Goal: Submit feedback/report problem

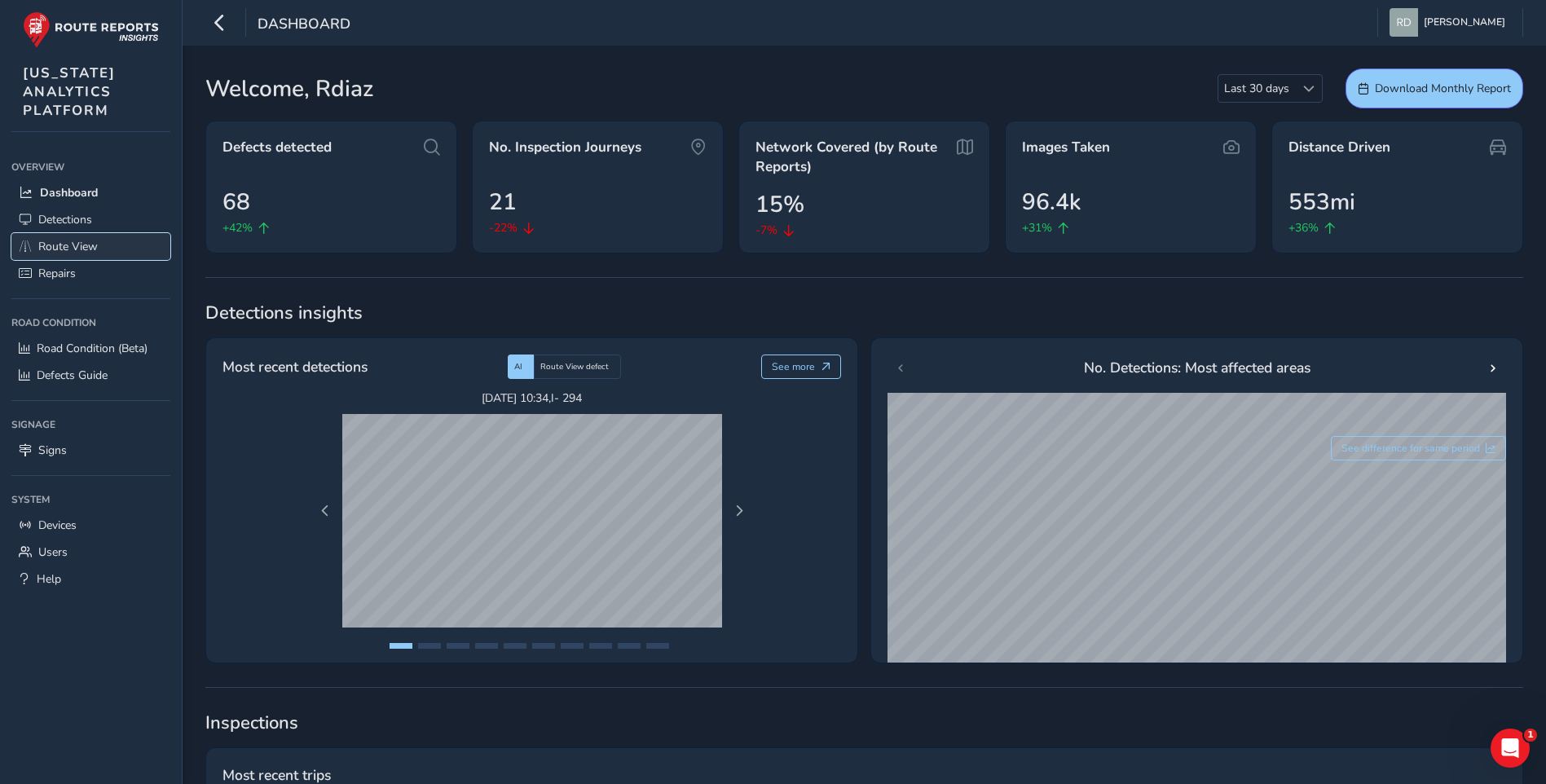
click at [79, 241] on span "Route View" at bounding box center [69, 246] width 60 height 15
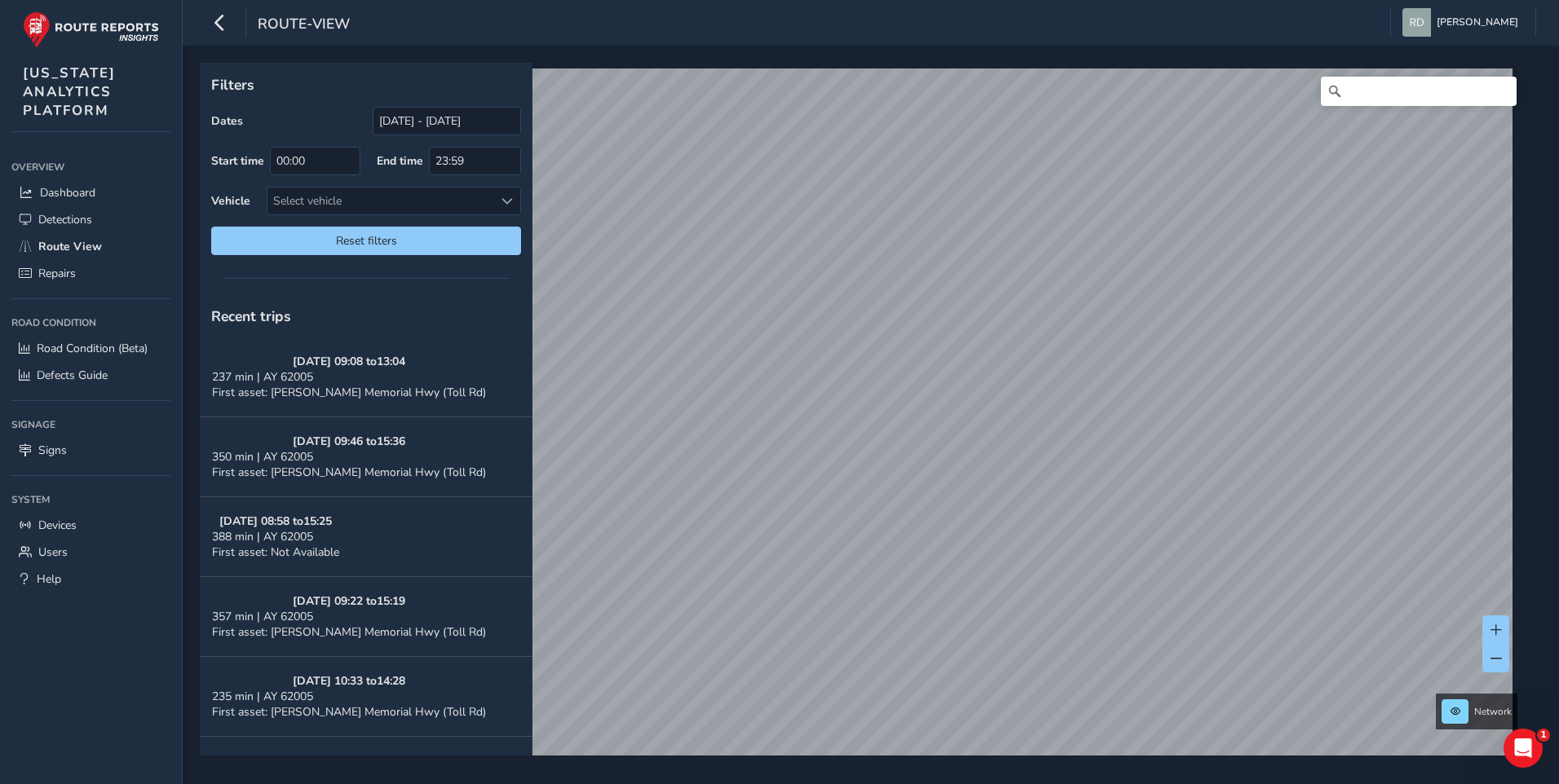
click at [426, 147] on div "End time 23:59" at bounding box center [448, 161] width 144 height 29
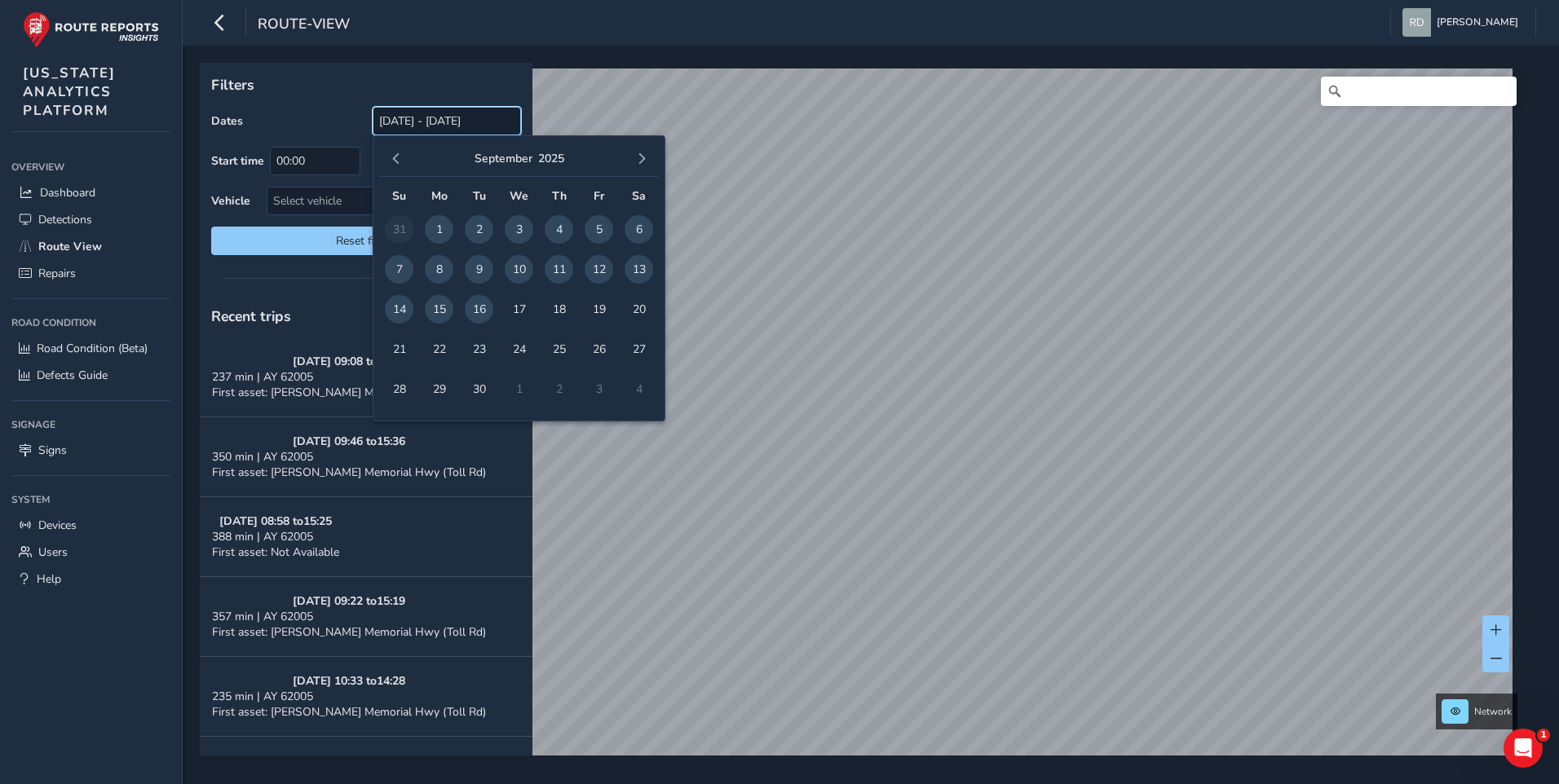
click at [430, 132] on input "08/17/2025 - 09/16/2025" at bounding box center [447, 122] width 149 height 29
click at [385, 163] on button "button" at bounding box center [396, 159] width 23 height 23
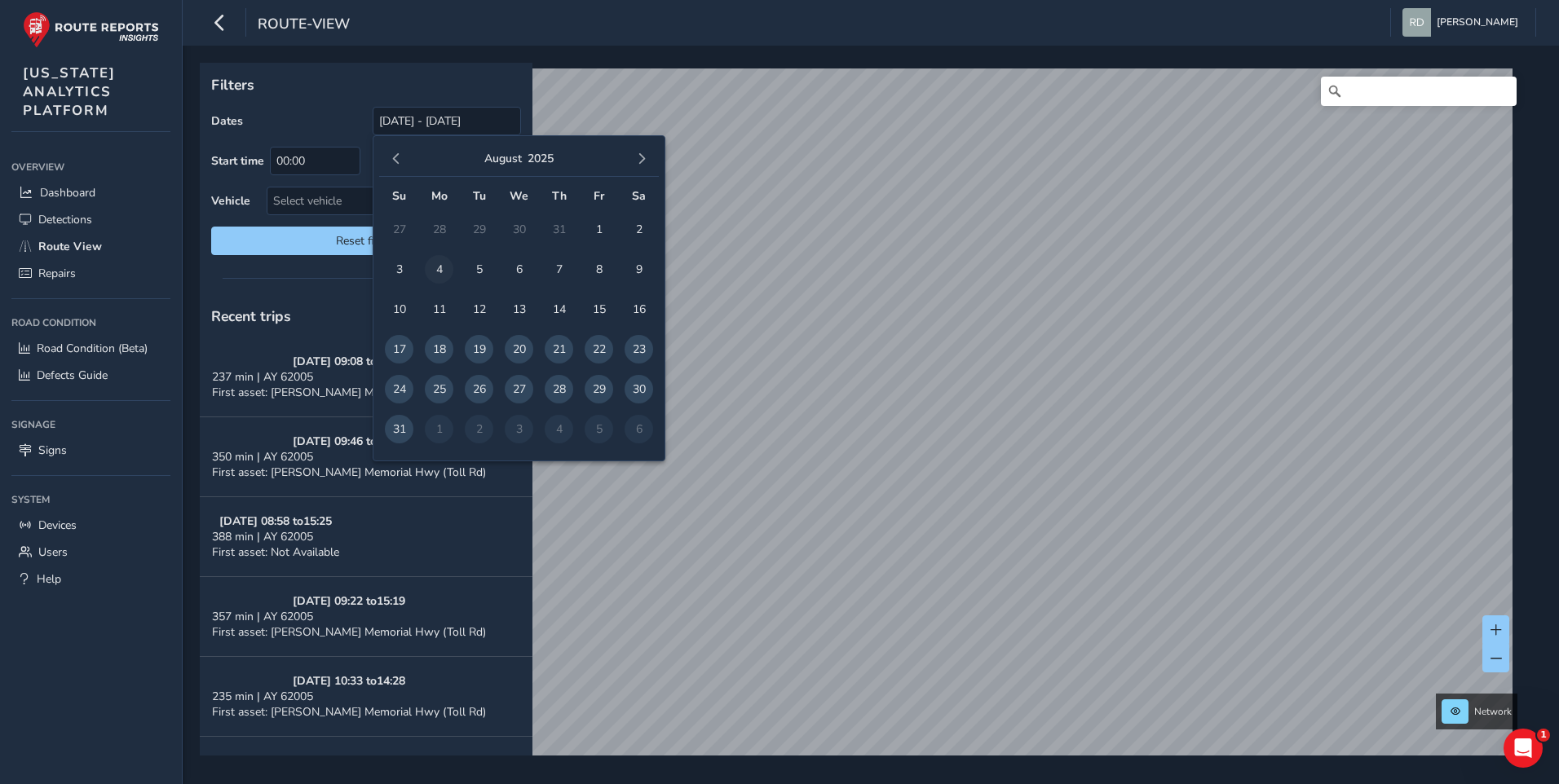
click at [439, 275] on span "4" at bounding box center [439, 269] width 29 height 29
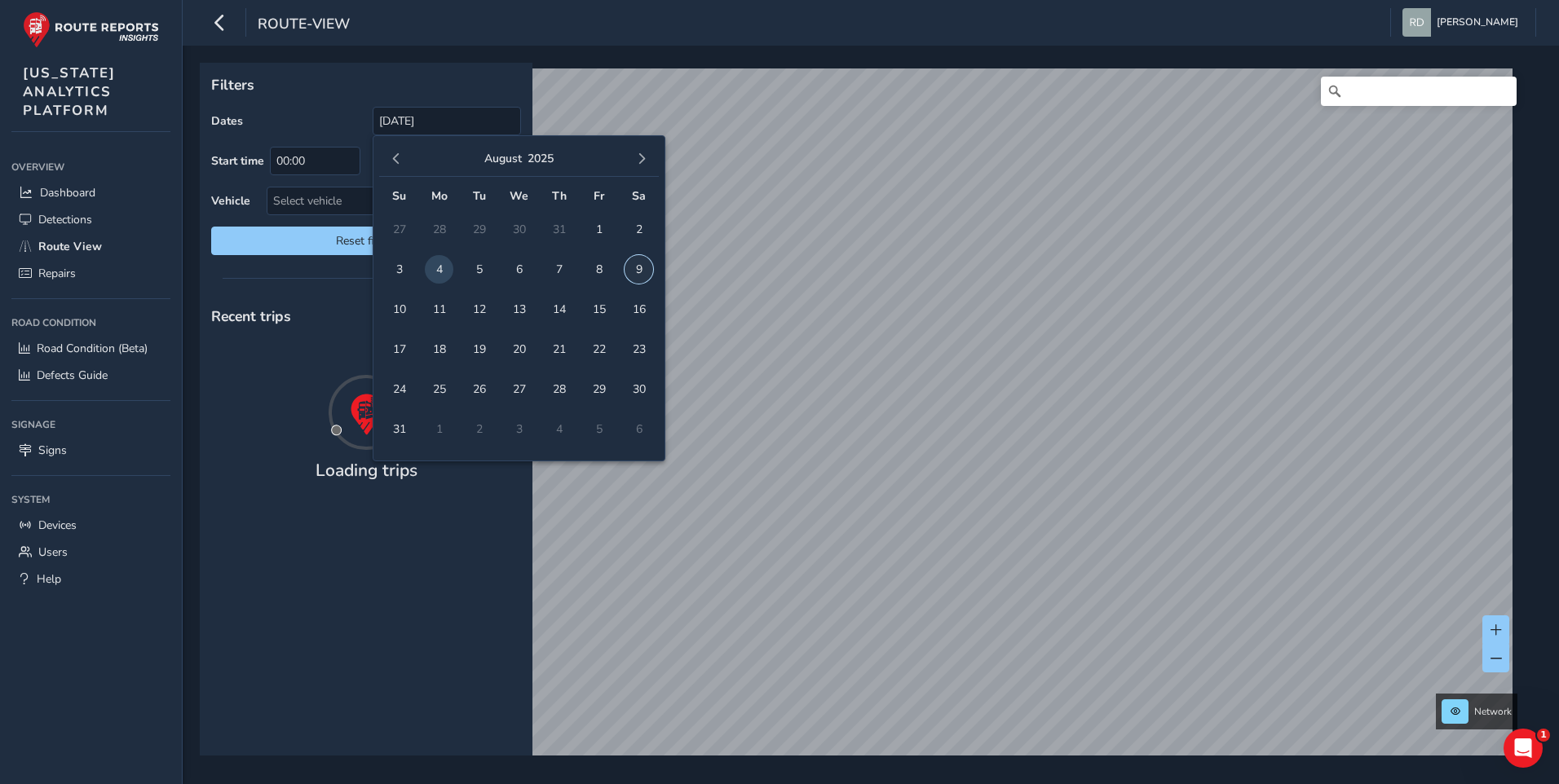
click at [635, 267] on span "9" at bounding box center [638, 269] width 29 height 29
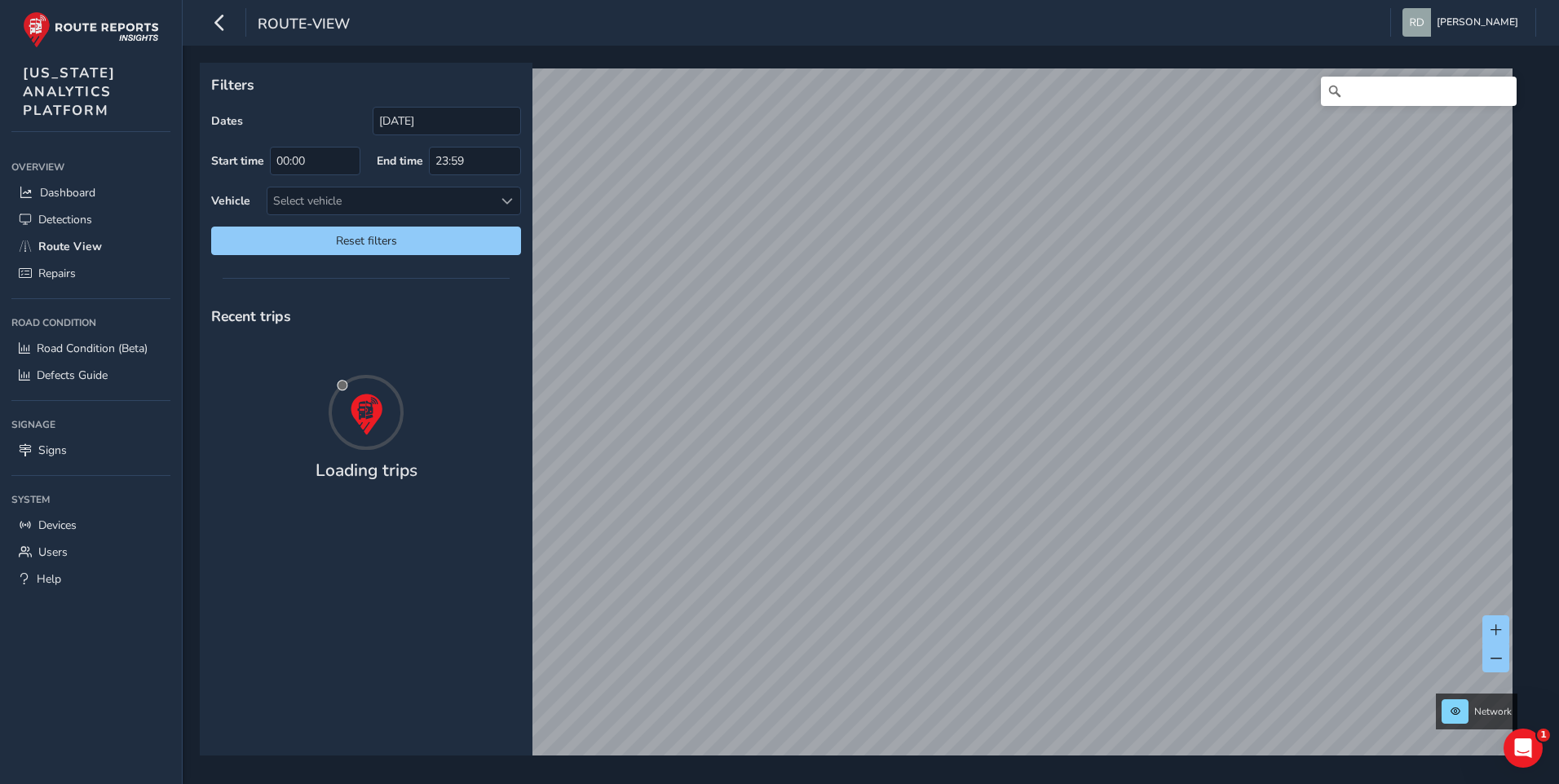
type input "08/04/2025 - 08/09/2025"
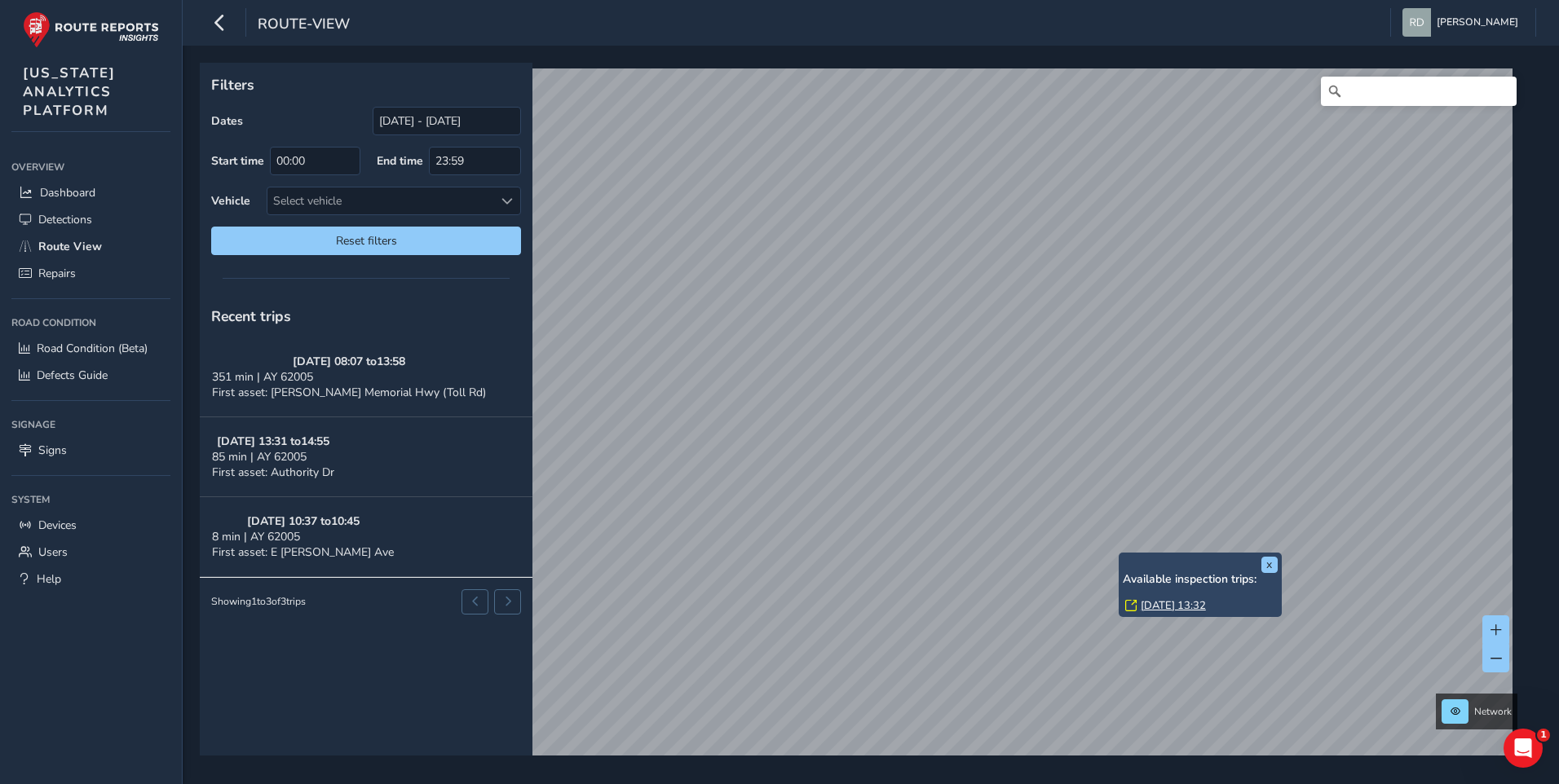
click at [1152, 602] on link "Fri, 8 Aug, 13:32" at bounding box center [1174, 604] width 66 height 14
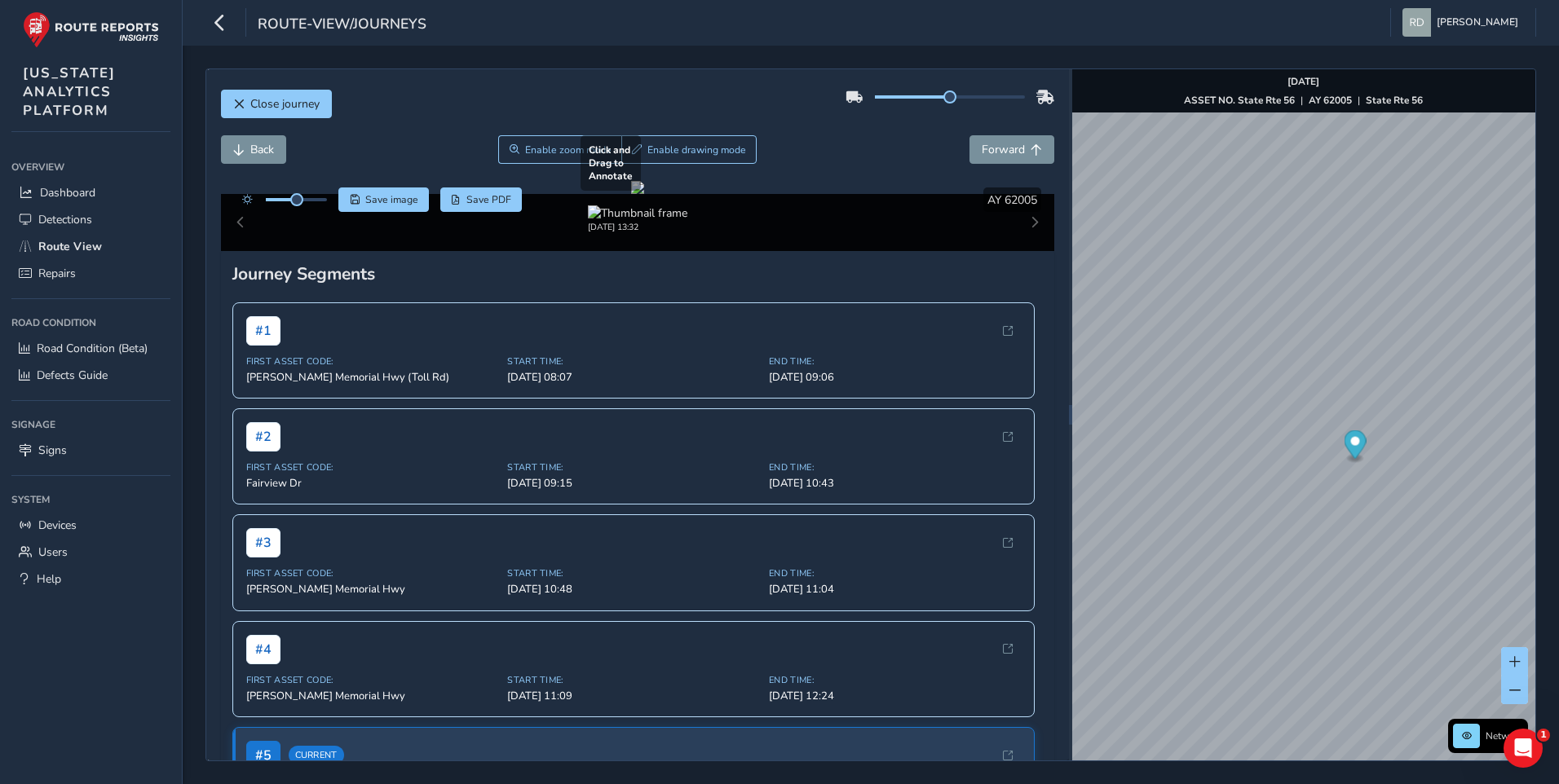
click at [644, 194] on div at bounding box center [638, 187] width 14 height 14
click at [1020, 251] on div "08/08/2025, 13:32" at bounding box center [638, 222] width 834 height 57
click at [1022, 251] on div "08/08/2025, 13:32" at bounding box center [638, 222] width 834 height 57
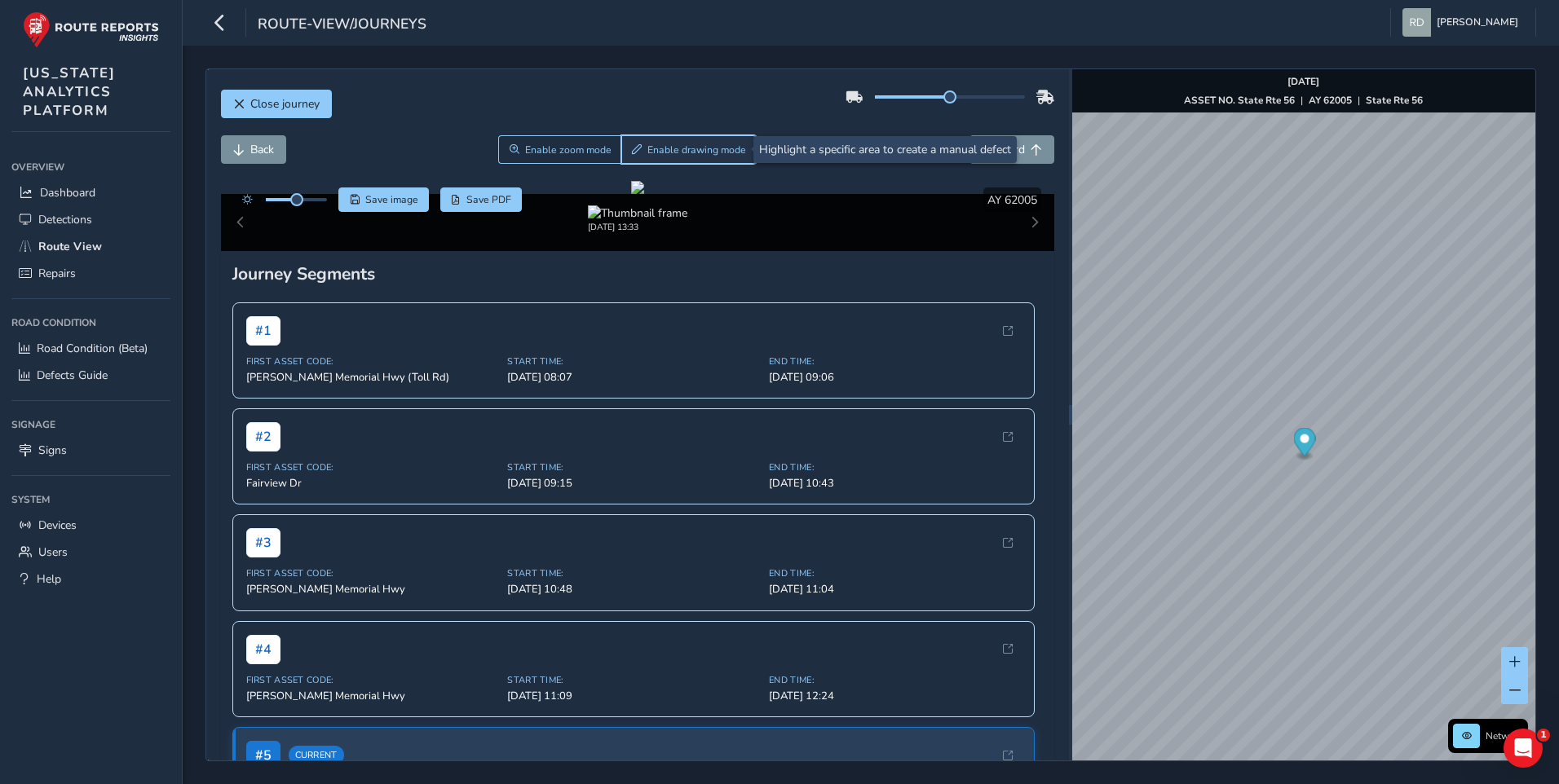
click at [685, 152] on span "Enable drawing mode" at bounding box center [696, 151] width 99 height 14
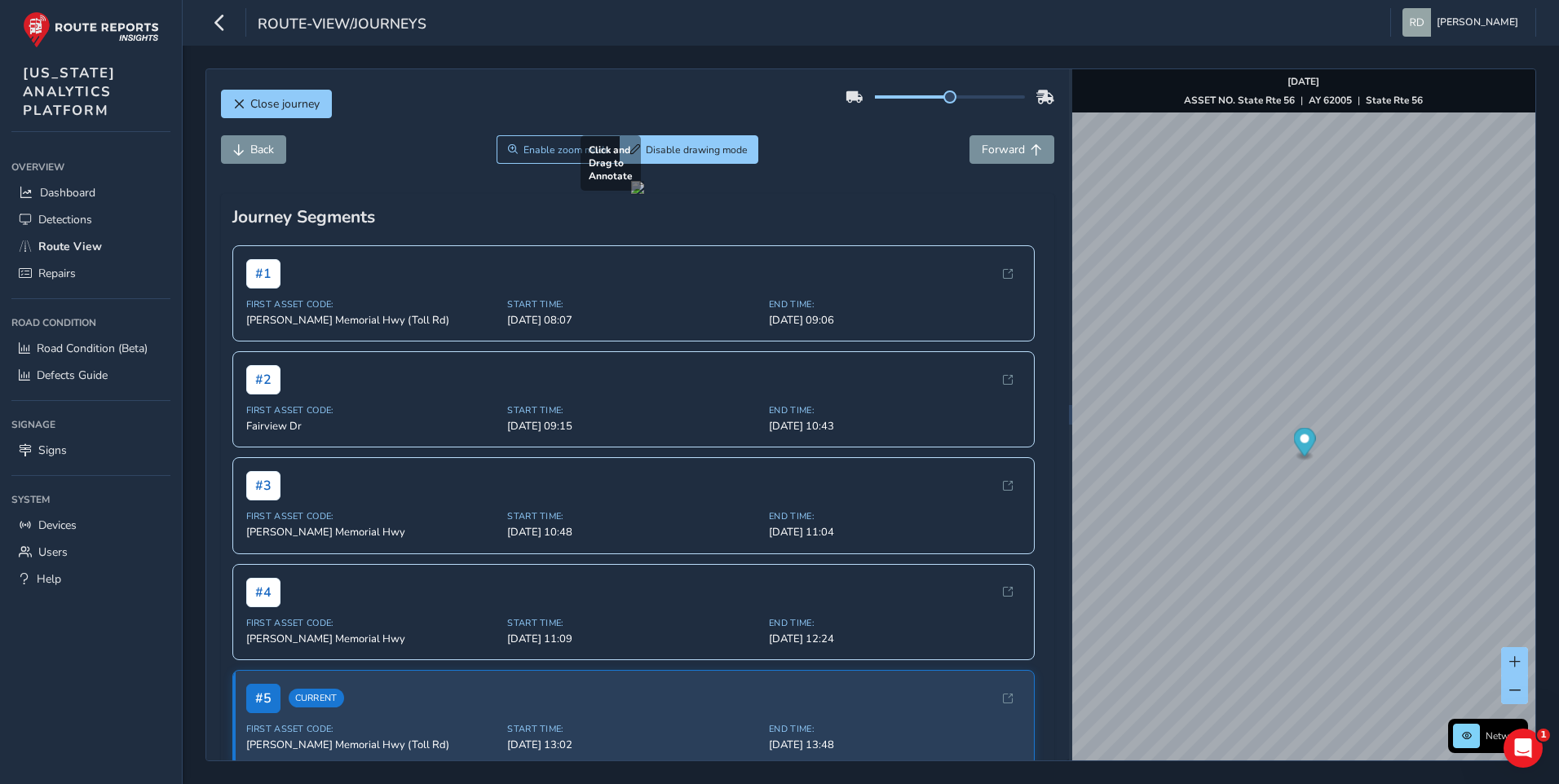
drag, startPoint x: 615, startPoint y: 515, endPoint x: 861, endPoint y: 630, distance: 271.6
click at [644, 194] on div at bounding box center [638, 187] width 14 height 14
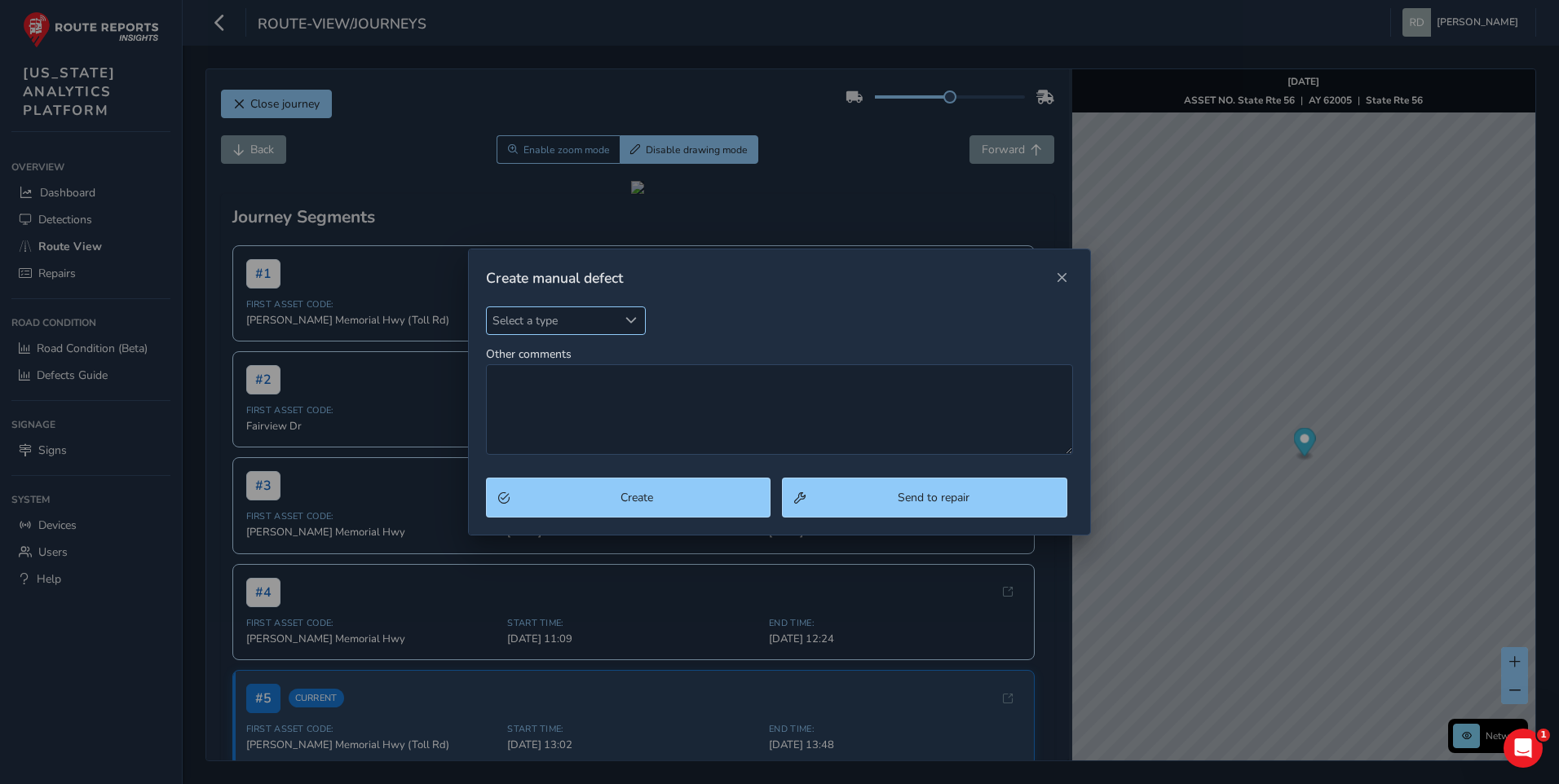
click at [524, 317] on span "Select a type" at bounding box center [553, 321] width 131 height 27
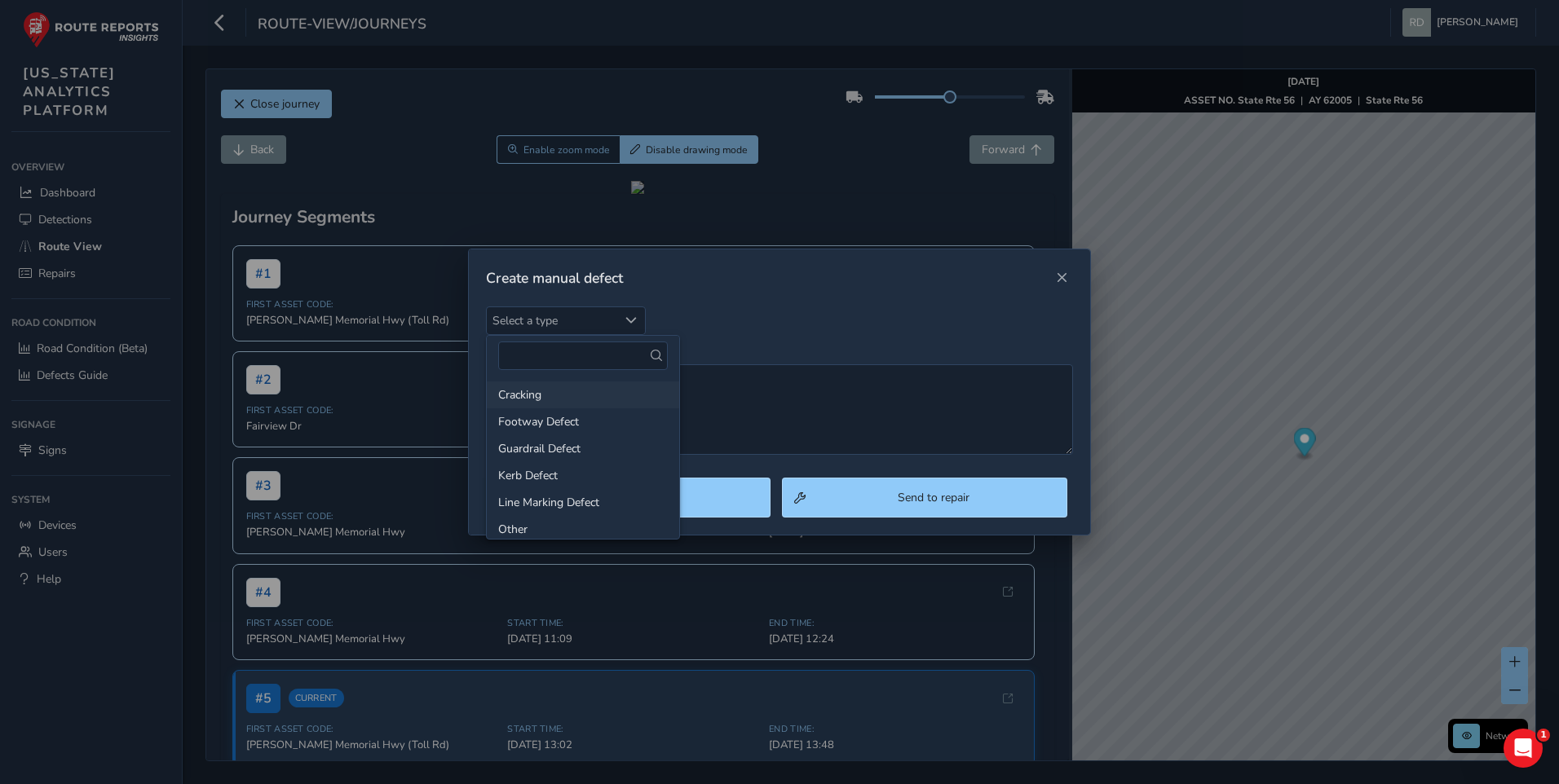
click at [553, 395] on li "Cracking" at bounding box center [582, 395] width 192 height 27
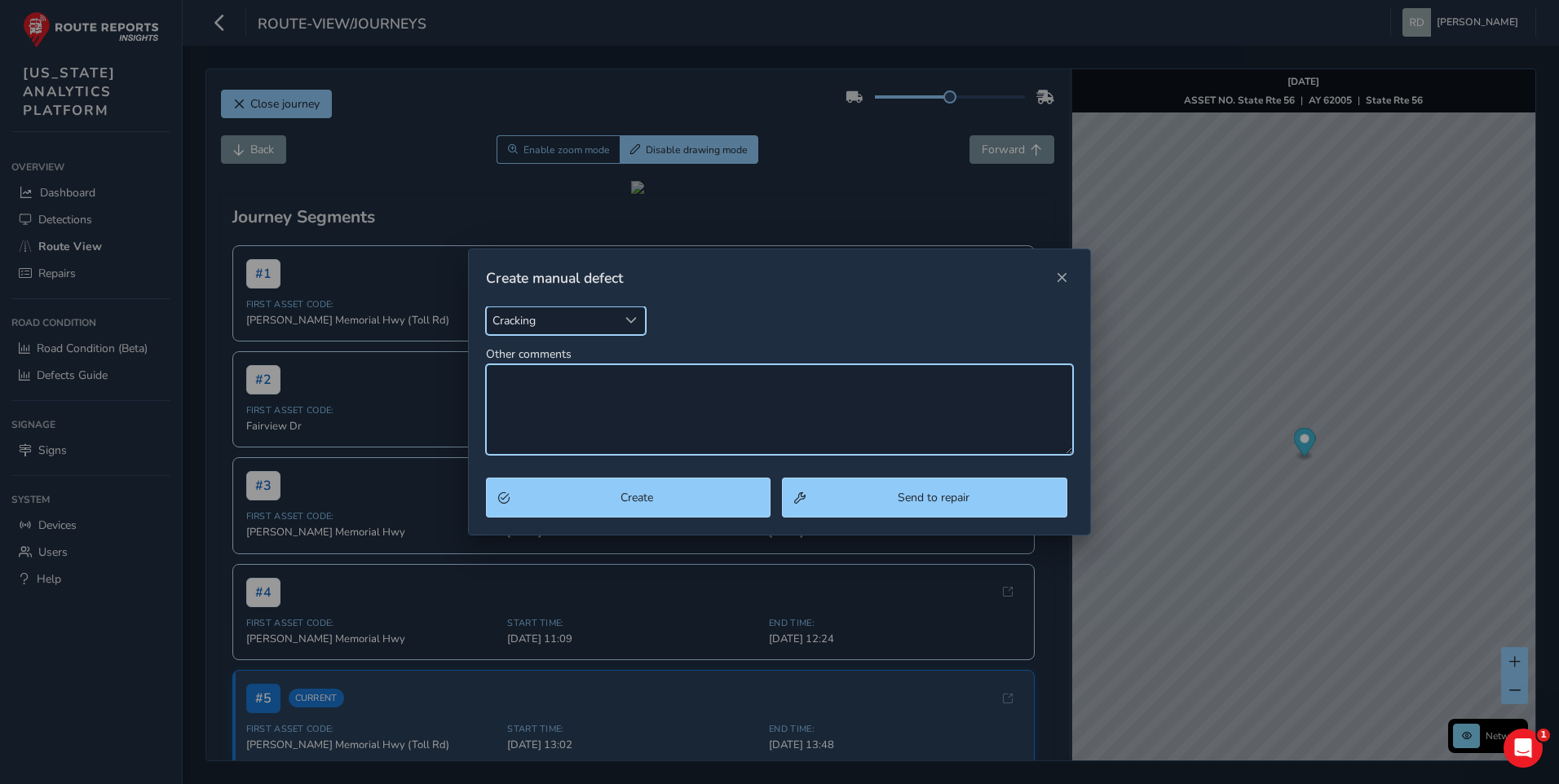
click at [569, 395] on textarea "Other comments" at bounding box center [780, 409] width 587 height 91
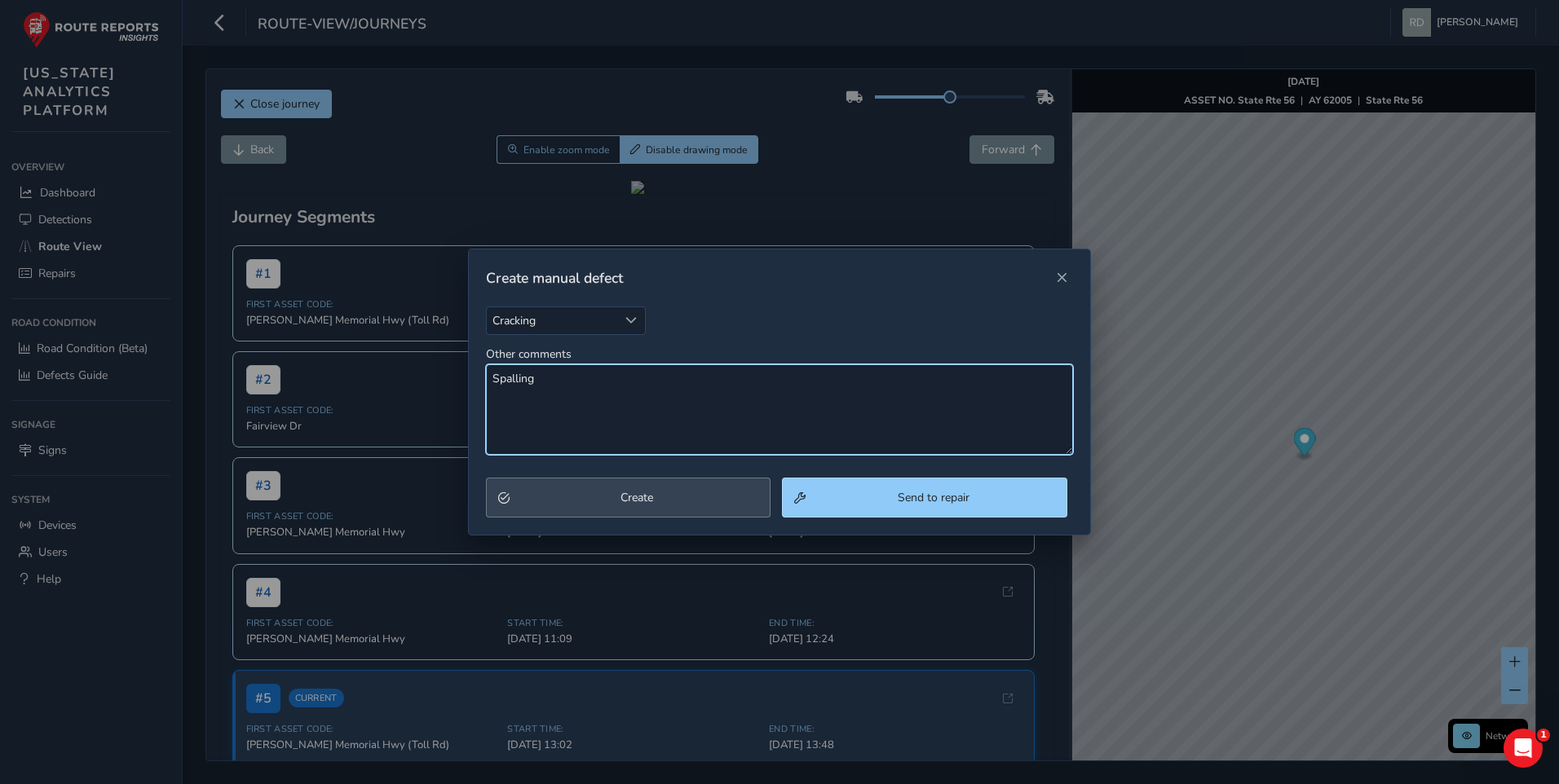
type textarea "Spalling"
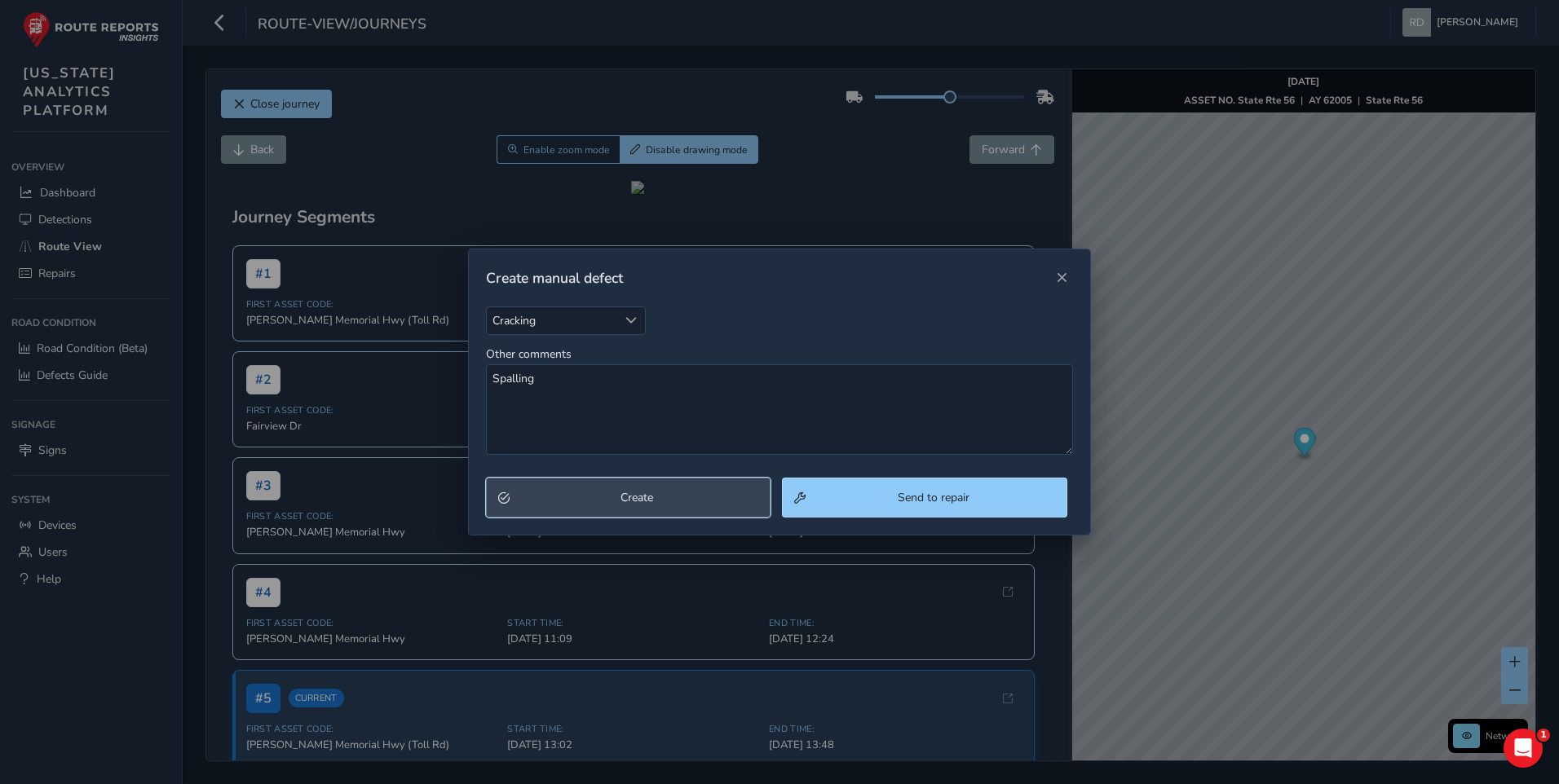
click at [689, 508] on button "Create" at bounding box center [628, 497] width 285 height 40
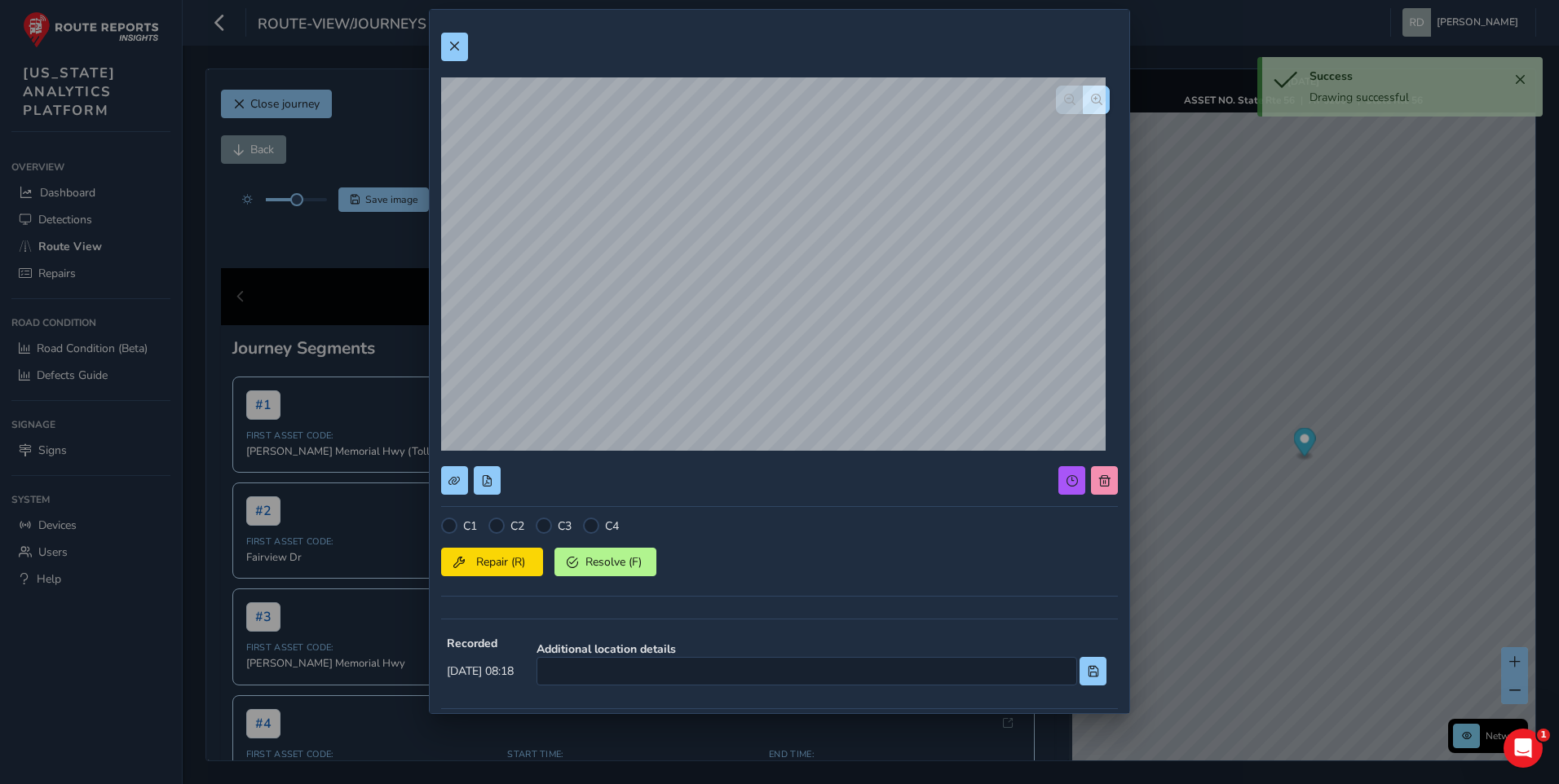
click at [510, 531] on label "C2" at bounding box center [517, 526] width 14 height 15
click at [498, 528] on div at bounding box center [496, 525] width 16 height 16
click at [500, 572] on button "Repair (R)" at bounding box center [492, 562] width 101 height 29
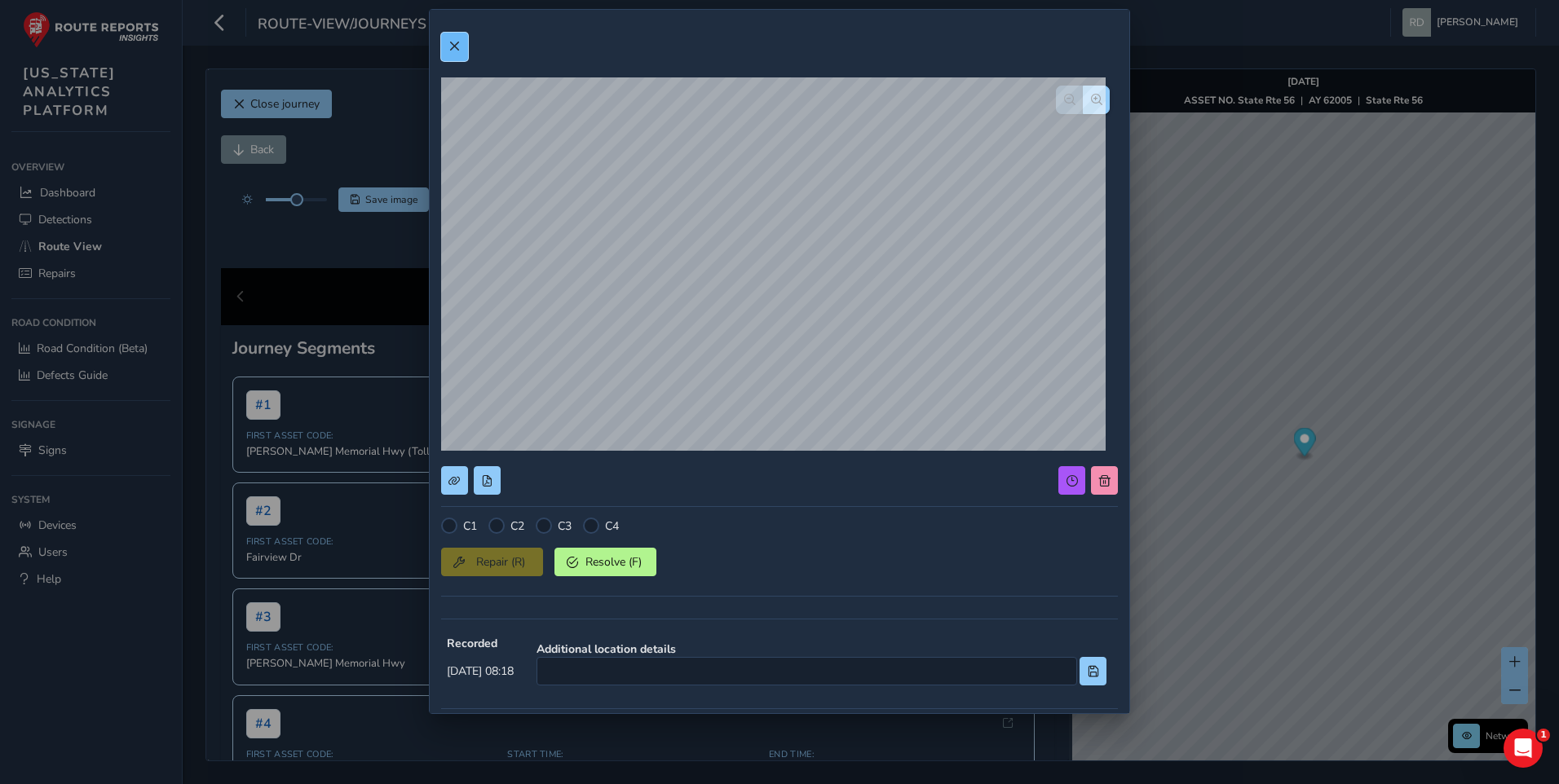
click at [445, 49] on button at bounding box center [455, 47] width 27 height 29
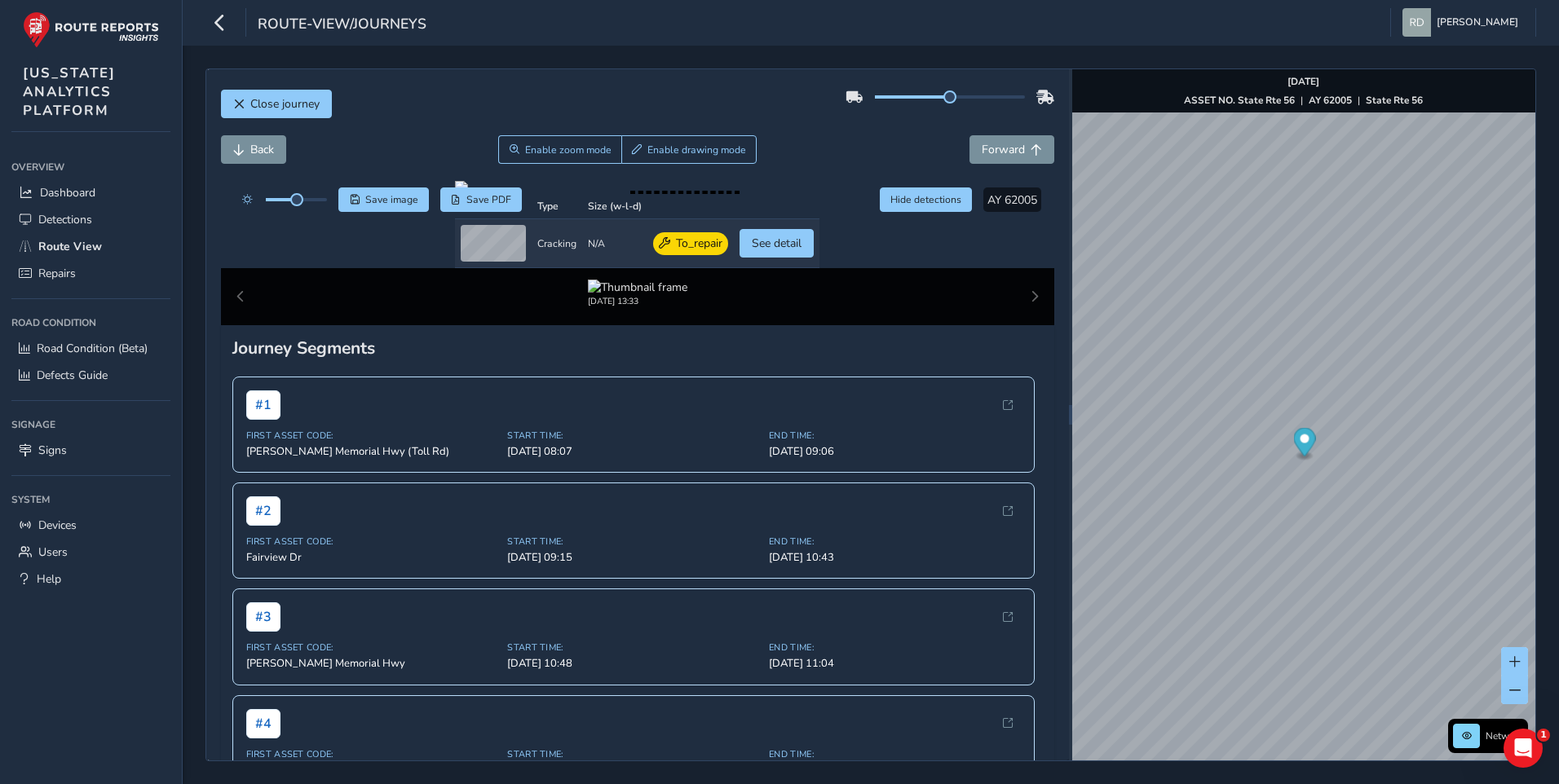
click at [272, 166] on div "Back Enable zoom mode Enable drawing mode Forward" at bounding box center [638, 157] width 834 height 45
click at [269, 157] on button "Back" at bounding box center [254, 150] width 66 height 29
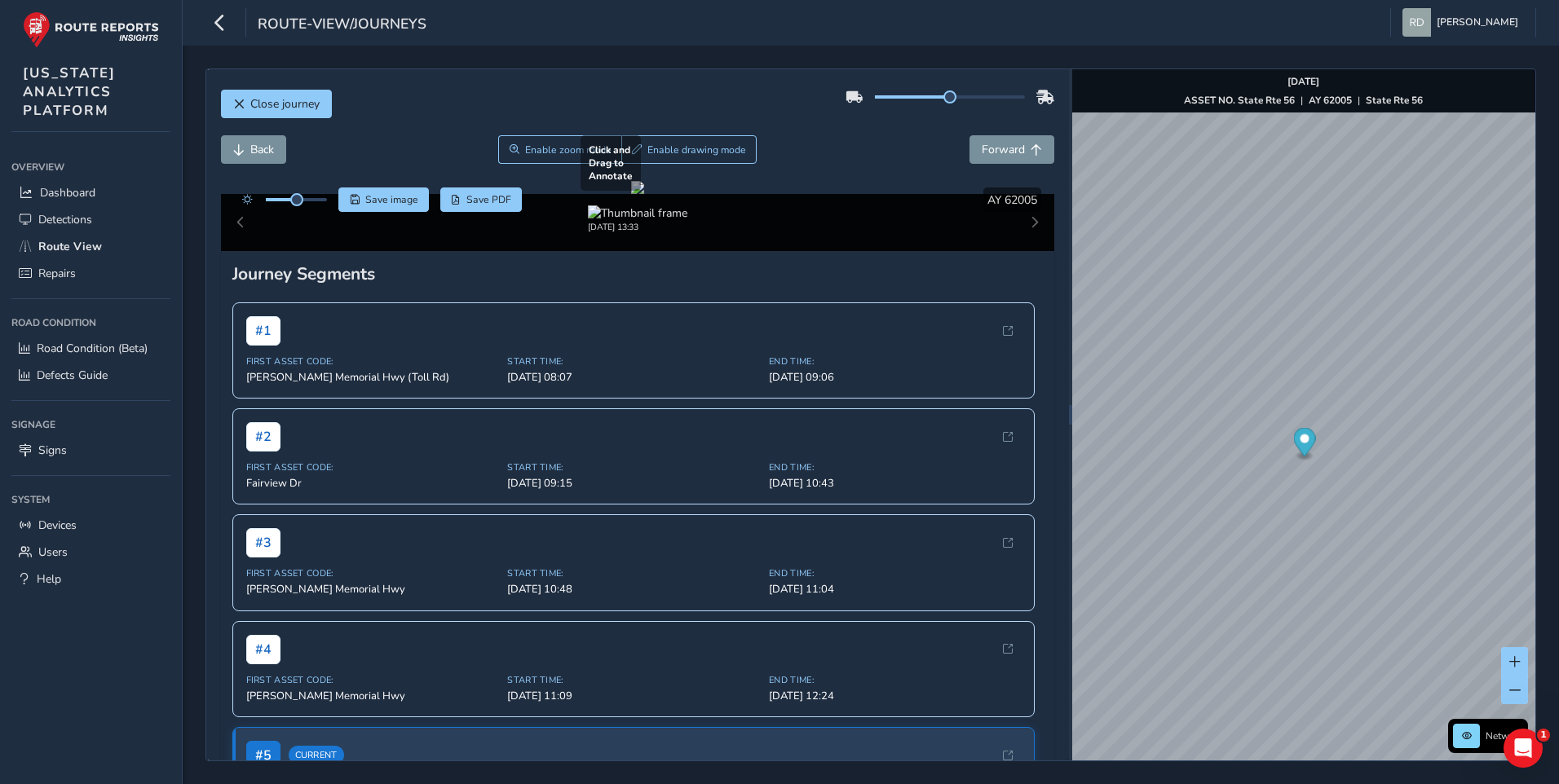
click at [644, 194] on div at bounding box center [638, 187] width 14 height 14
click at [673, 128] on div "Close journey" at bounding box center [638, 110] width 834 height 52
click at [670, 144] on span "Enable drawing mode" at bounding box center [696, 151] width 99 height 14
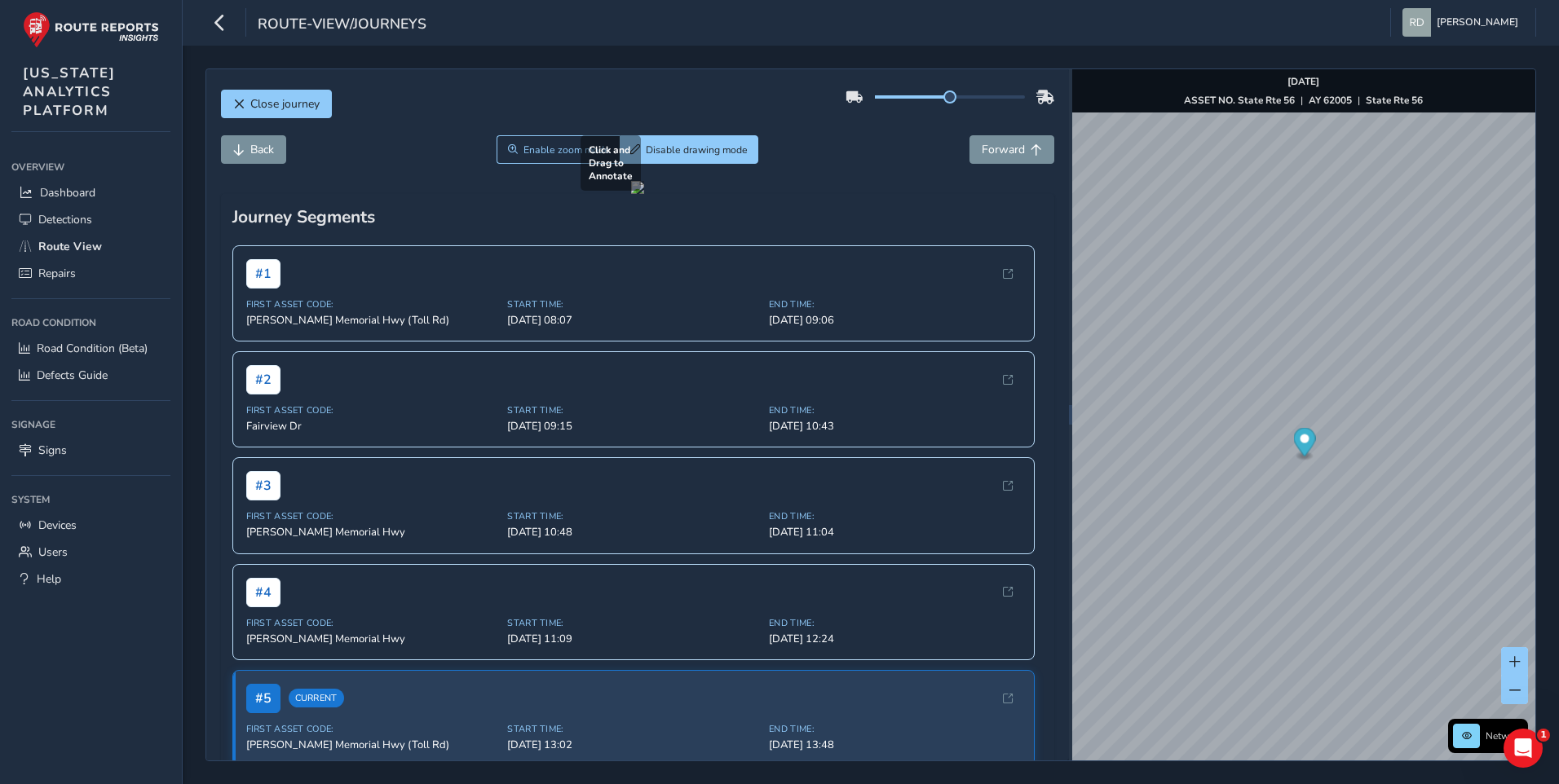
drag, startPoint x: 222, startPoint y: 515, endPoint x: 525, endPoint y: 624, distance: 322.0
click at [631, 194] on div at bounding box center [638, 187] width 14 height 14
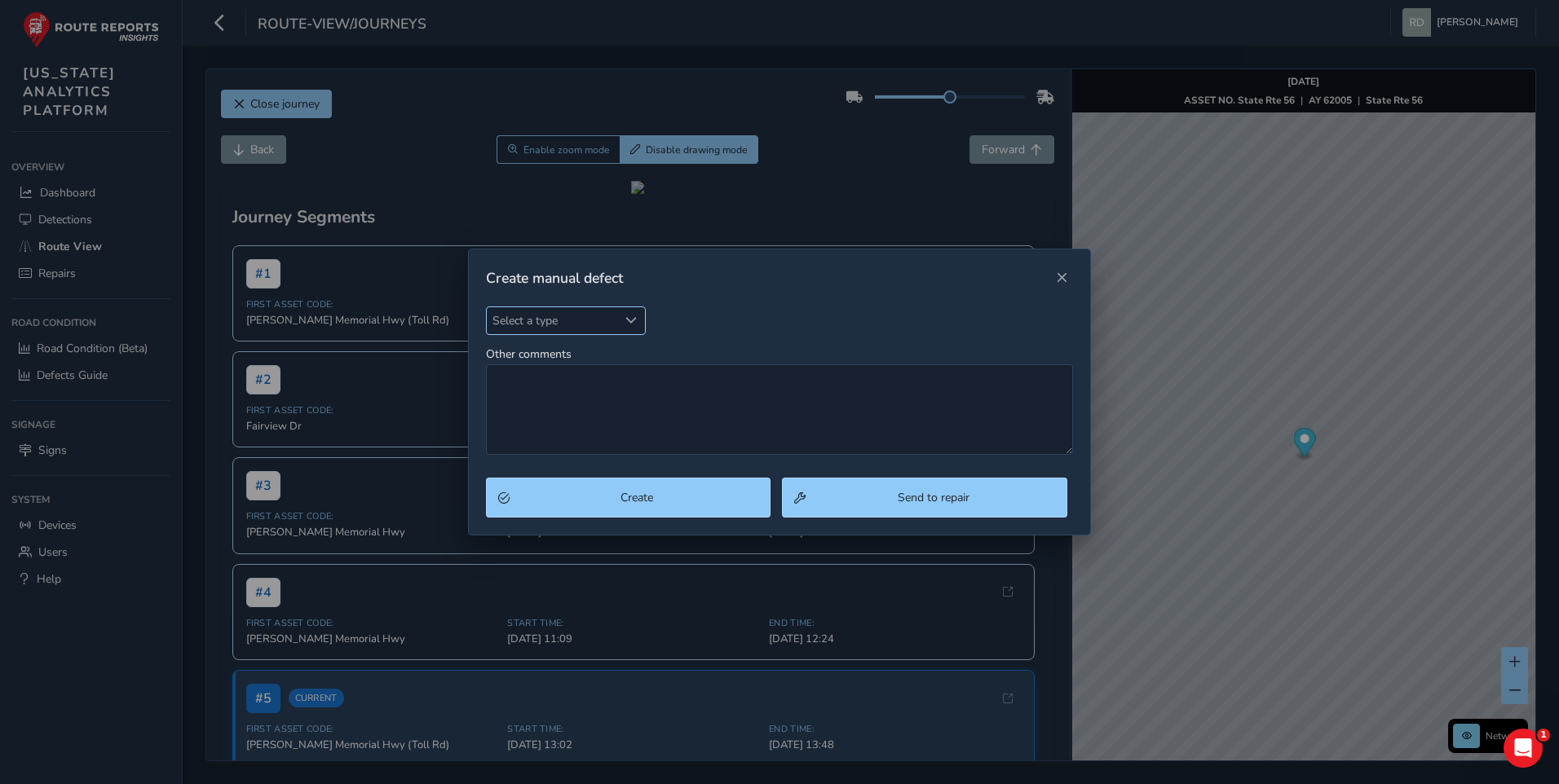
click at [554, 326] on span "Select a type" at bounding box center [553, 321] width 131 height 27
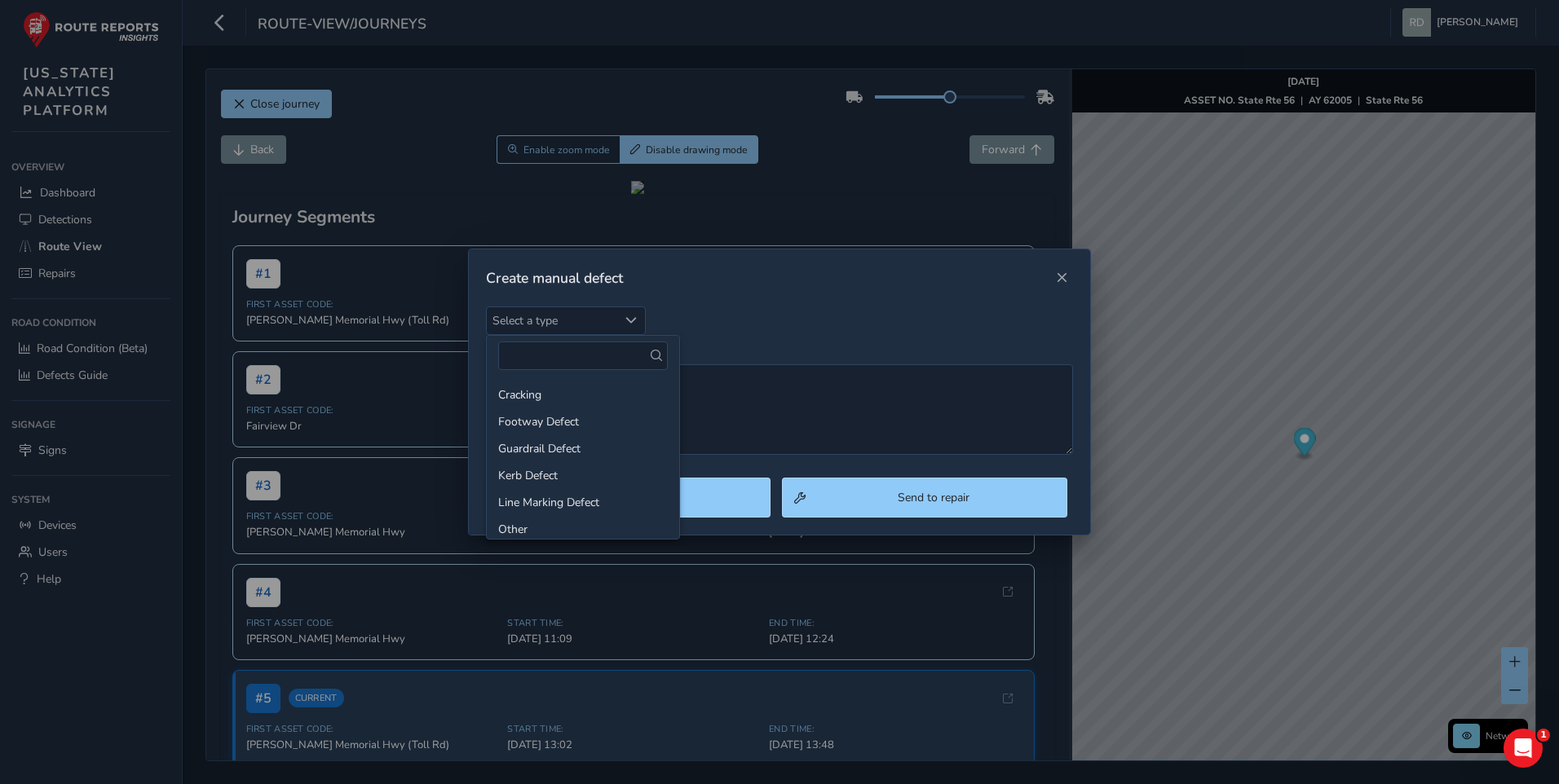
click at [558, 378] on ul "Cracking Footway Defect Guardrail Defect Kerb Defect Line Marking Defect Other …" at bounding box center [582, 583] width 192 height 415
click at [552, 389] on li "Cracking" at bounding box center [582, 395] width 192 height 27
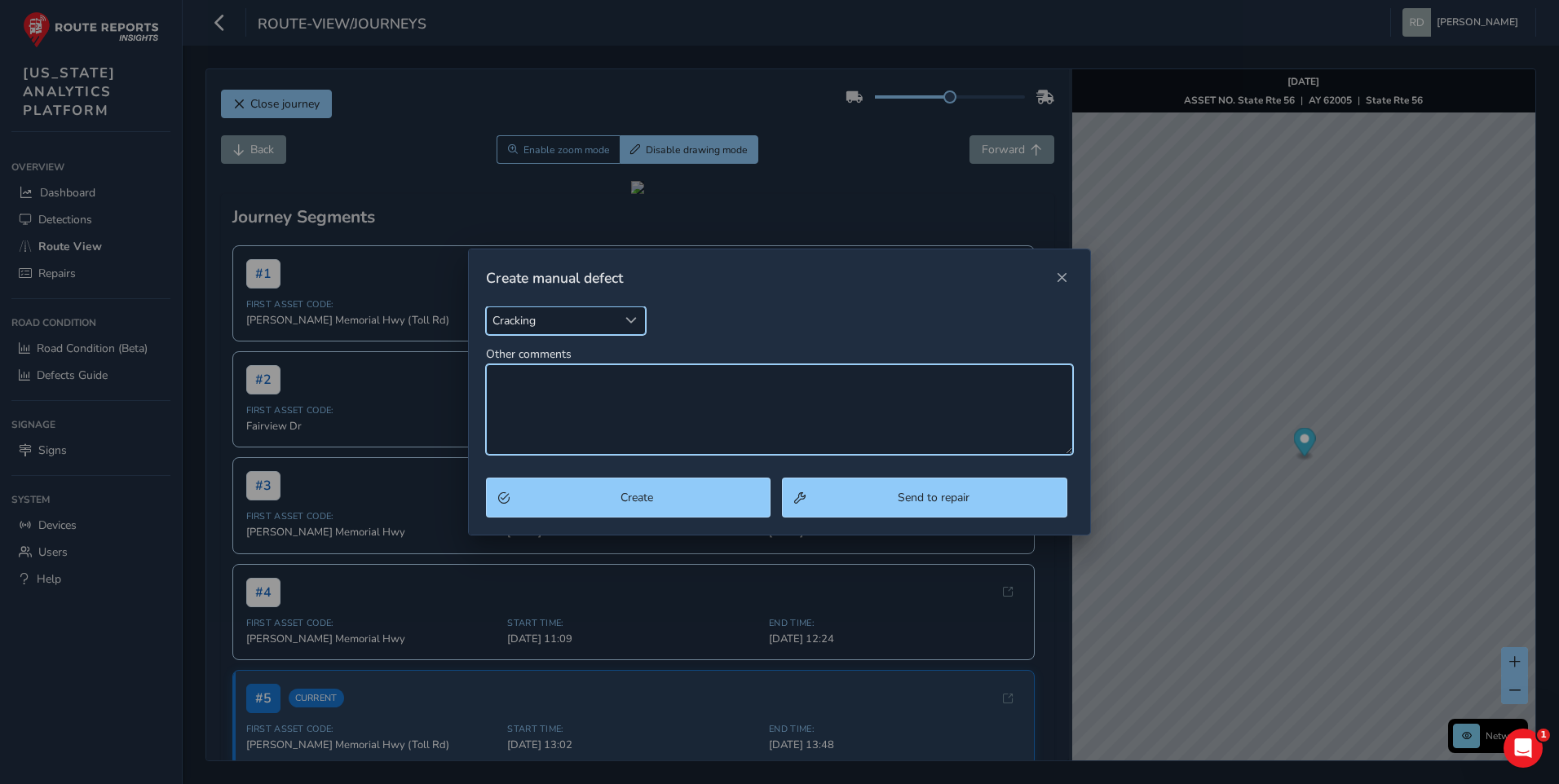
click at [563, 385] on textarea "Other comments" at bounding box center [780, 409] width 587 height 91
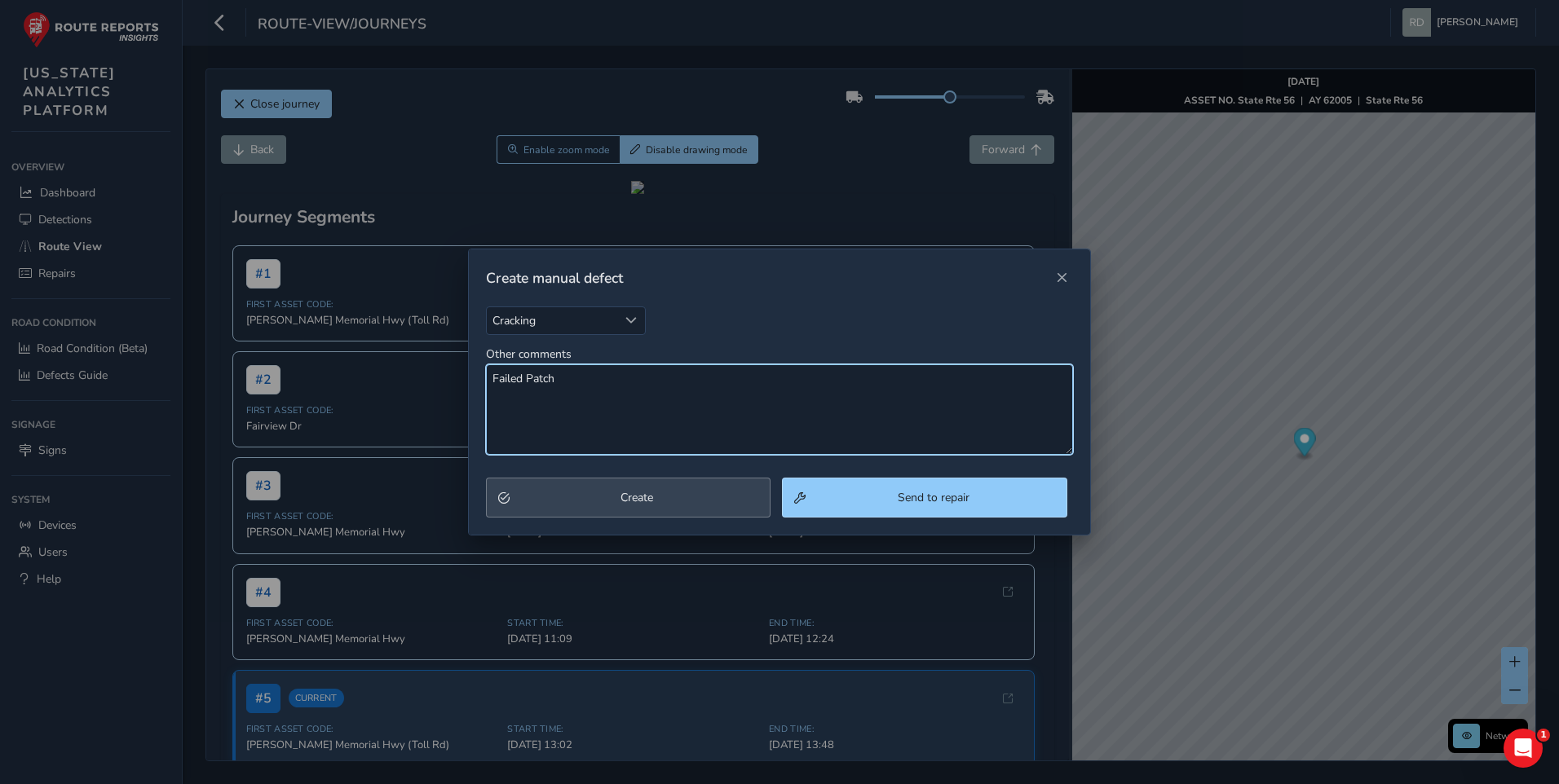
type textarea "Failed Patch"
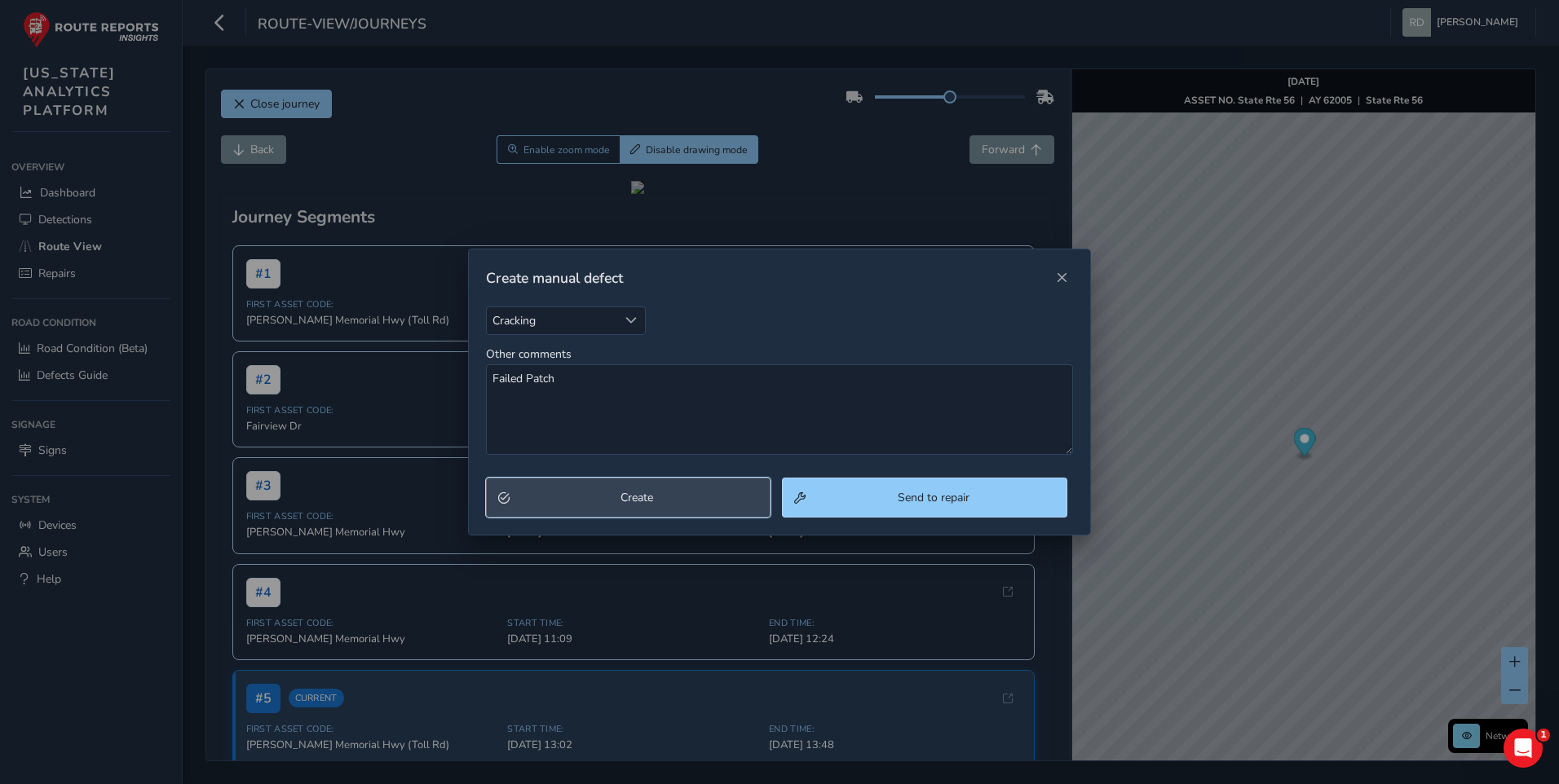
click at [667, 501] on span "Create" at bounding box center [637, 497] width 243 height 15
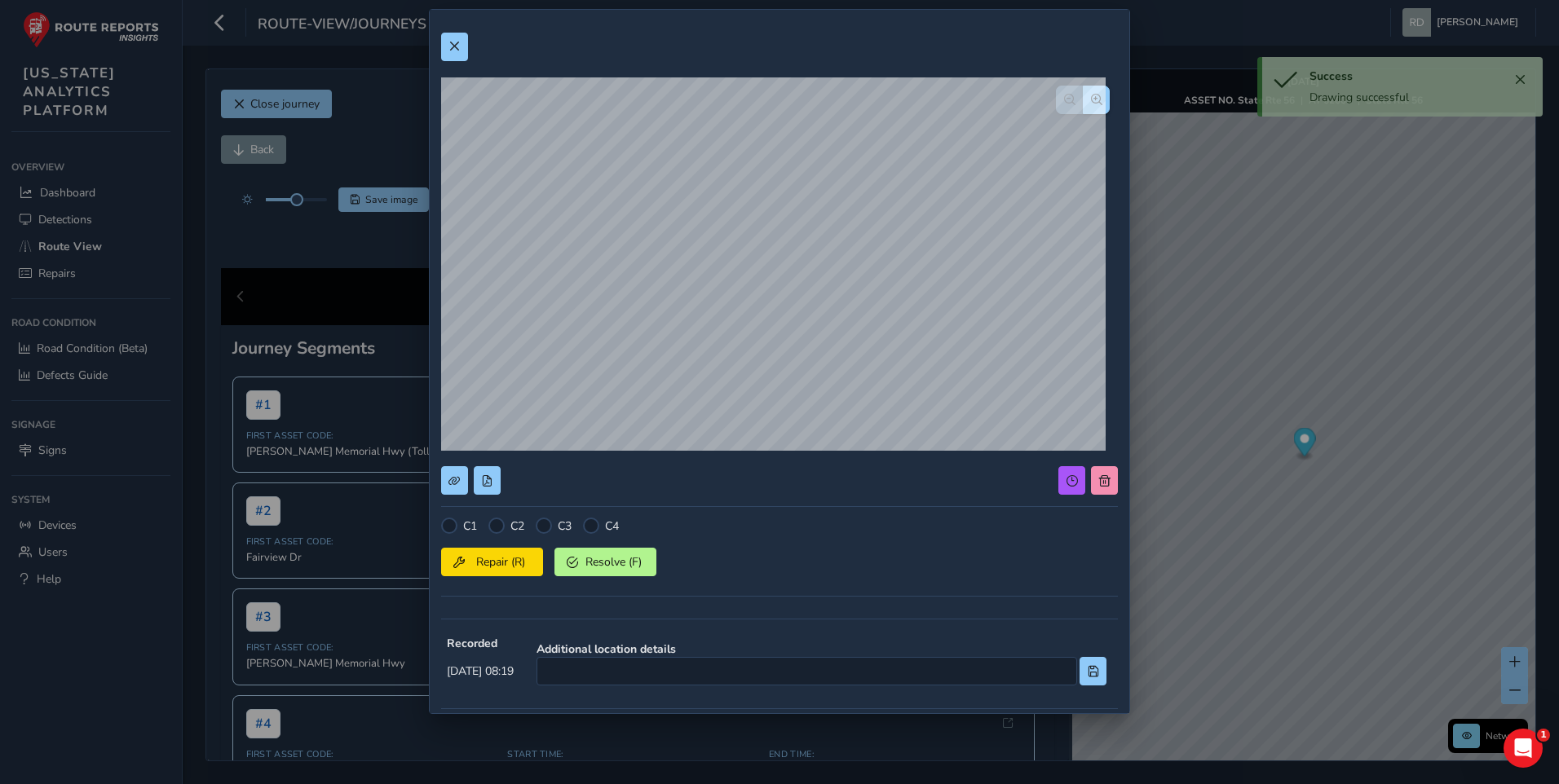
click at [499, 515] on div "C1 C2 C3 C4 Repair (R) Resolve (F) Recorded 09/16/2025, 08:19 Additional locati…" at bounding box center [780, 474] width 676 height 906
click at [499, 522] on div at bounding box center [496, 525] width 16 height 16
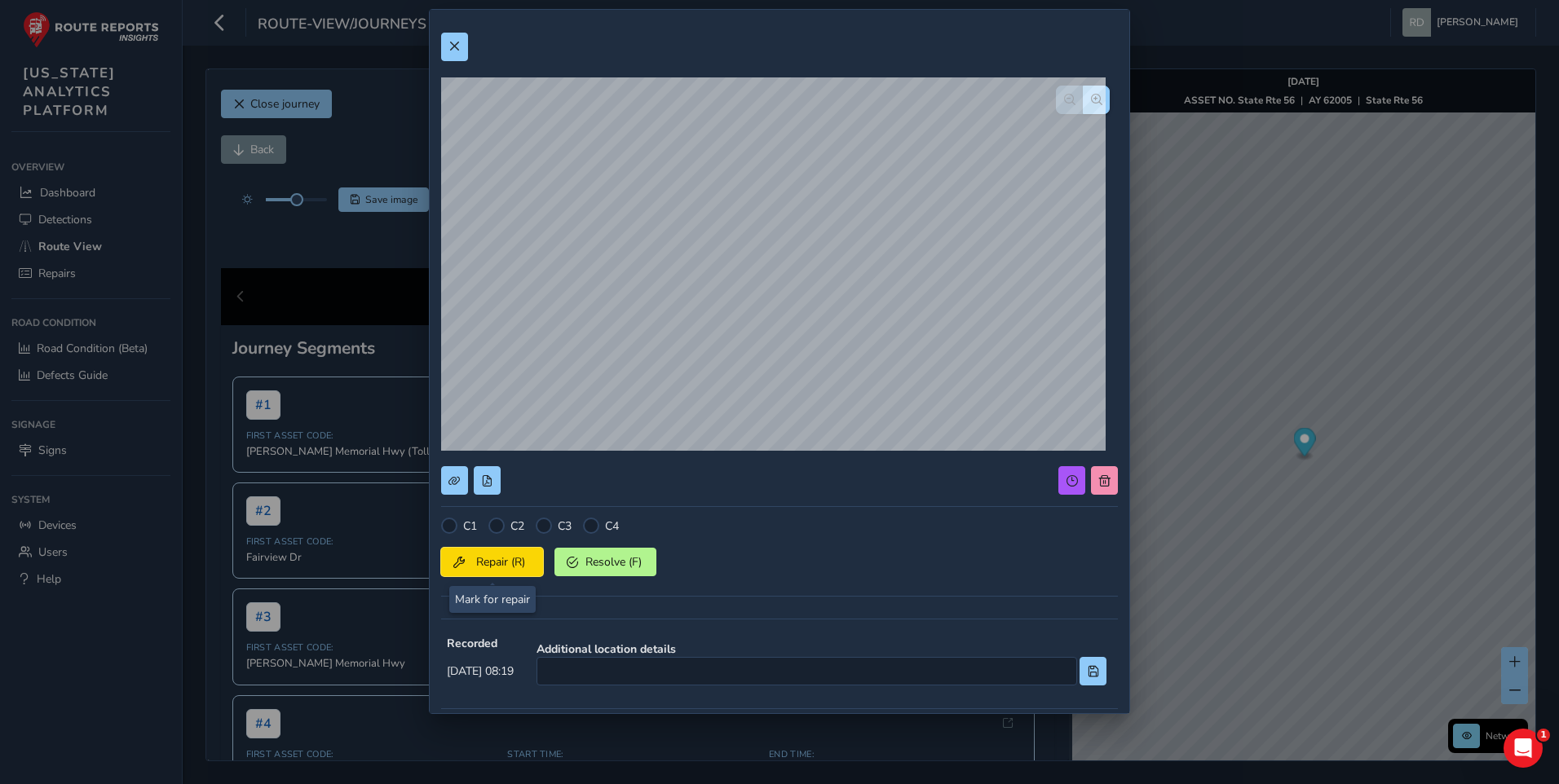
click at [489, 567] on span "Repair (R)" at bounding box center [500, 562] width 60 height 15
click at [455, 55] on button at bounding box center [455, 47] width 27 height 29
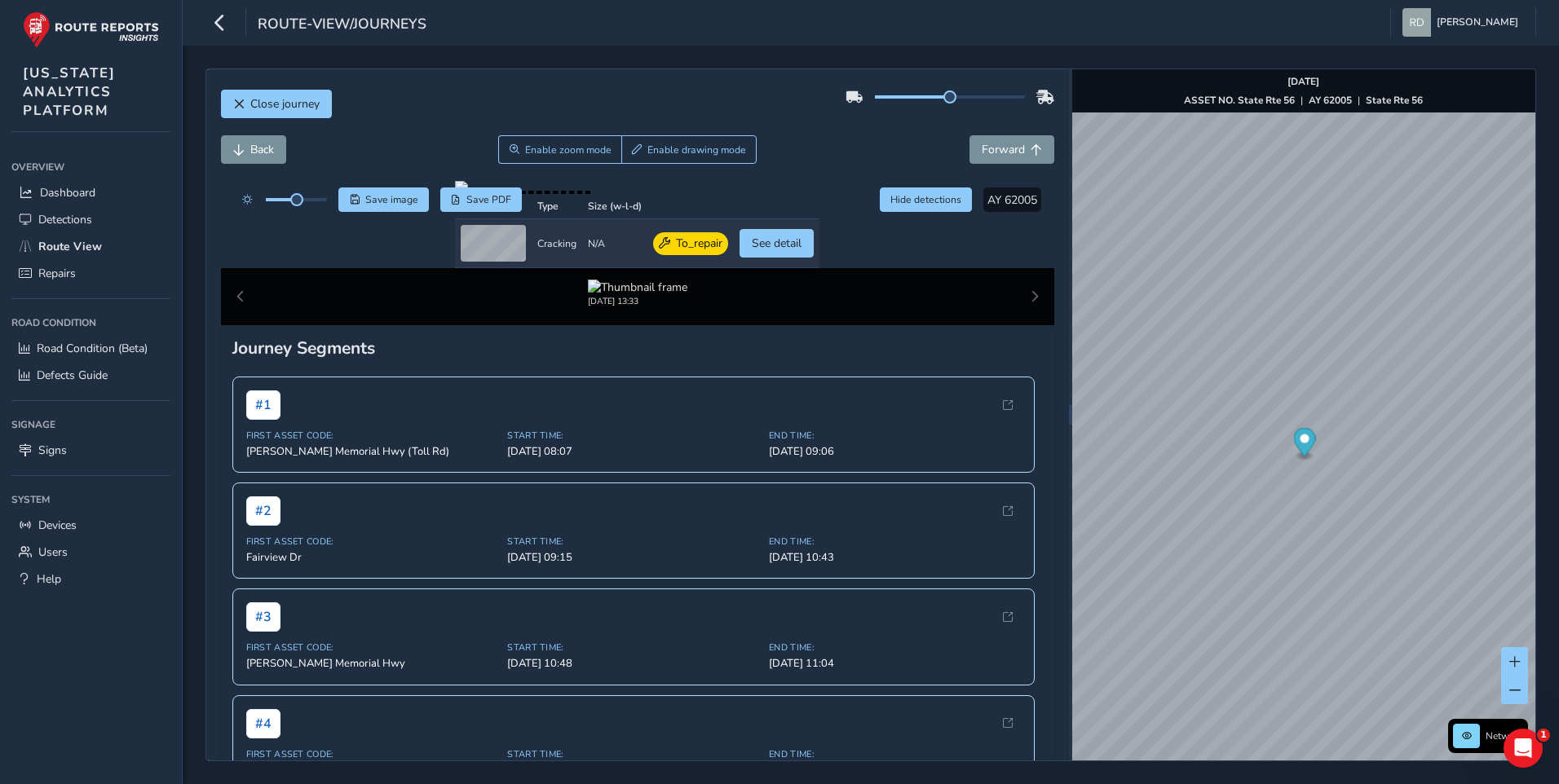
click at [828, 138] on div "Back Enable zoom mode Enable drawing mode Forward" at bounding box center [638, 150] width 834 height 29
click at [272, 164] on div "Back Enable zoom mode Enable drawing mode Forward" at bounding box center [638, 157] width 834 height 45
click at [272, 150] on span "Back" at bounding box center [262, 150] width 23 height 15
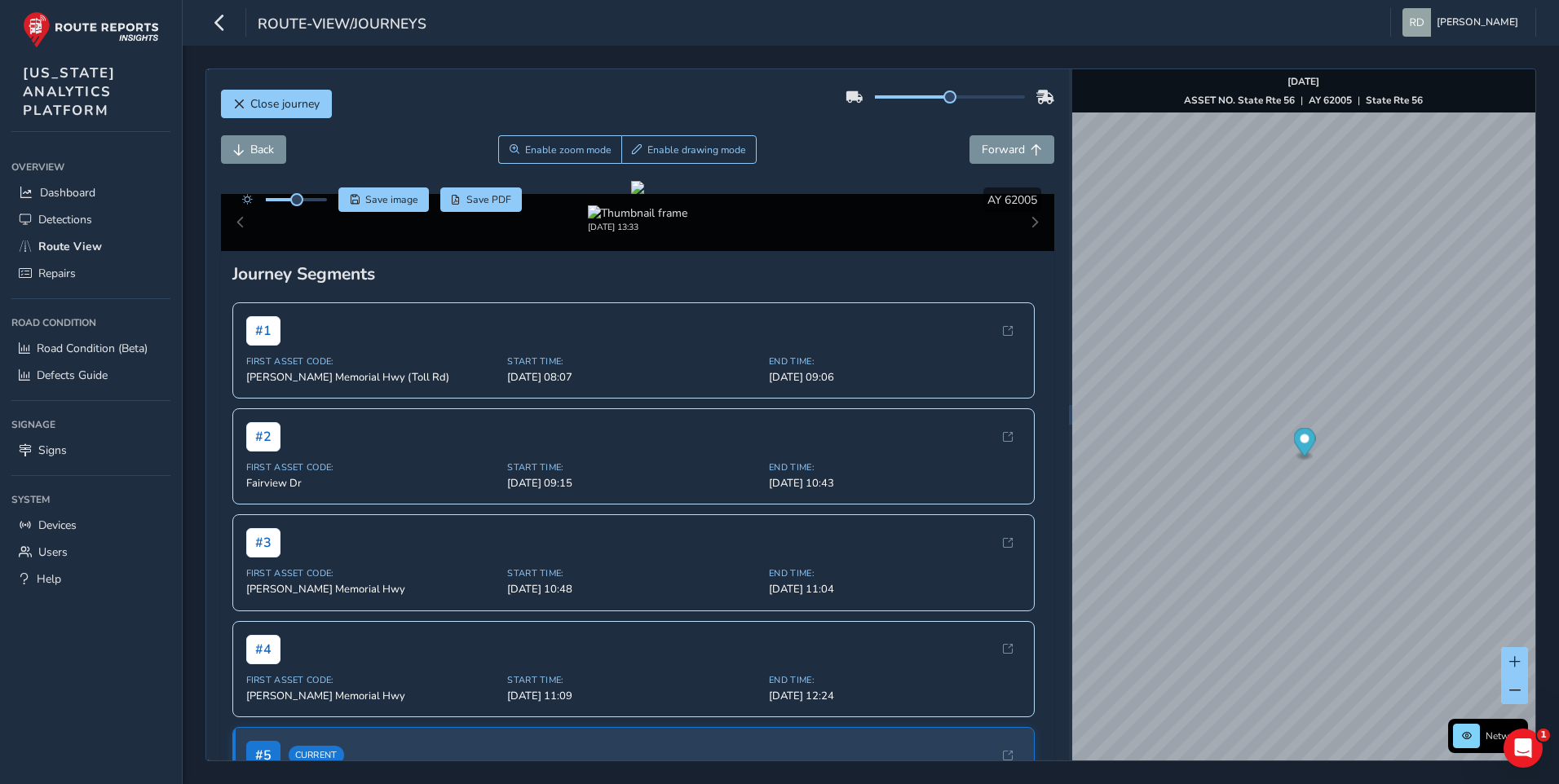
click at [619, 98] on div "Close journey" at bounding box center [638, 110] width 834 height 52
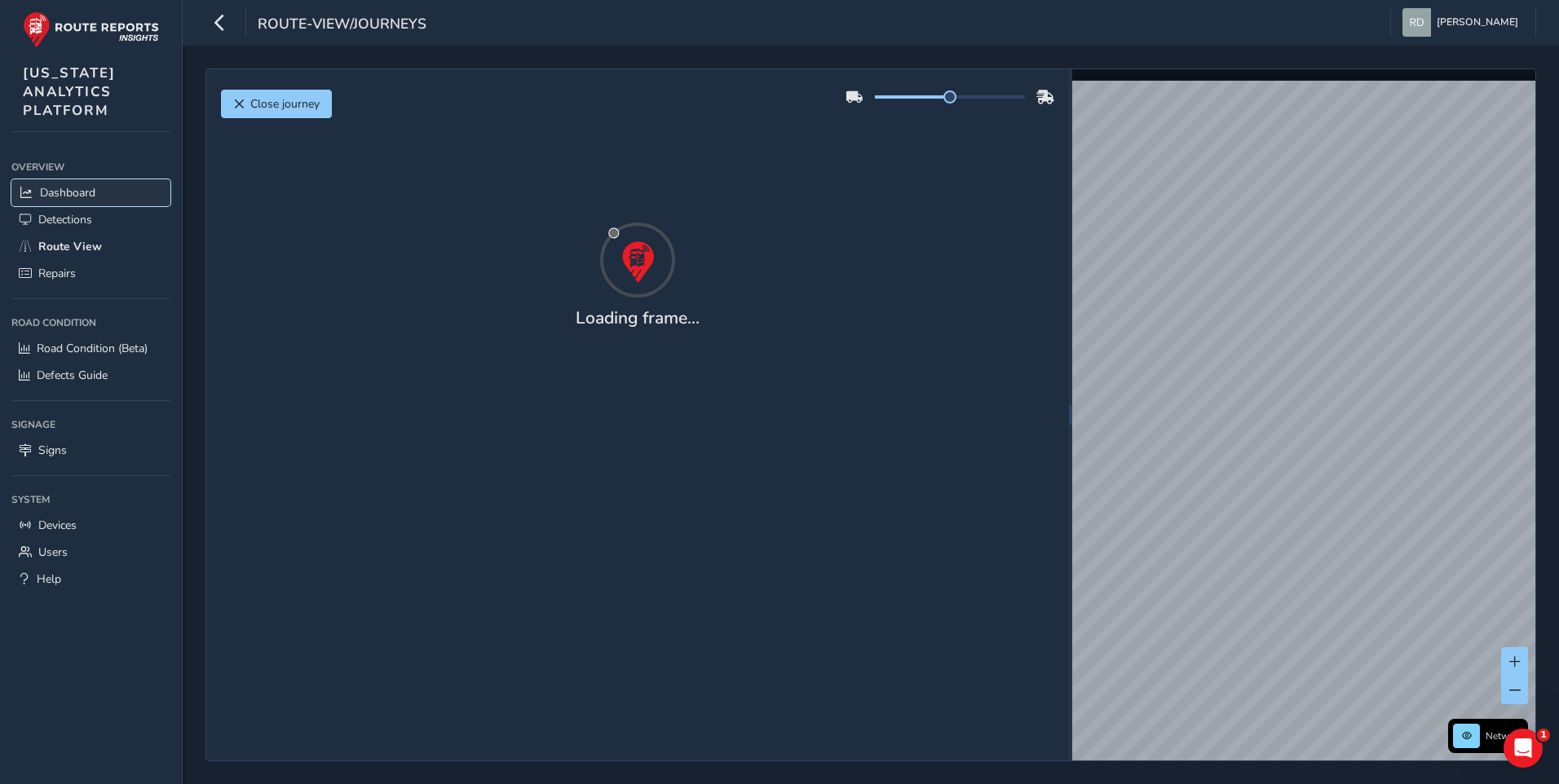
click at [82, 185] on span "Dashboard" at bounding box center [67, 193] width 55 height 15
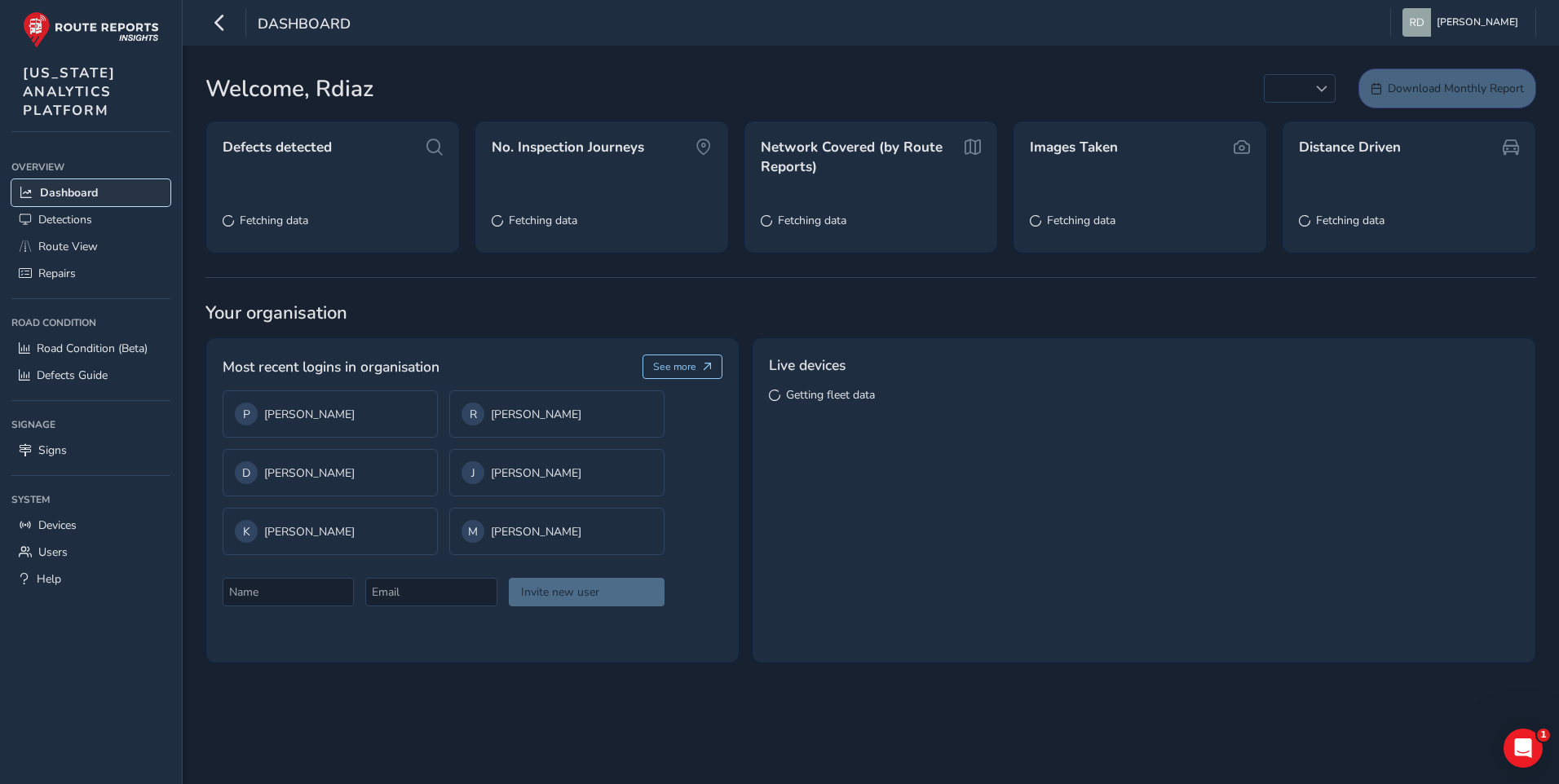
click at [82, 185] on span "Dashboard" at bounding box center [69, 193] width 58 height 15
